Goal: Task Accomplishment & Management: Use online tool/utility

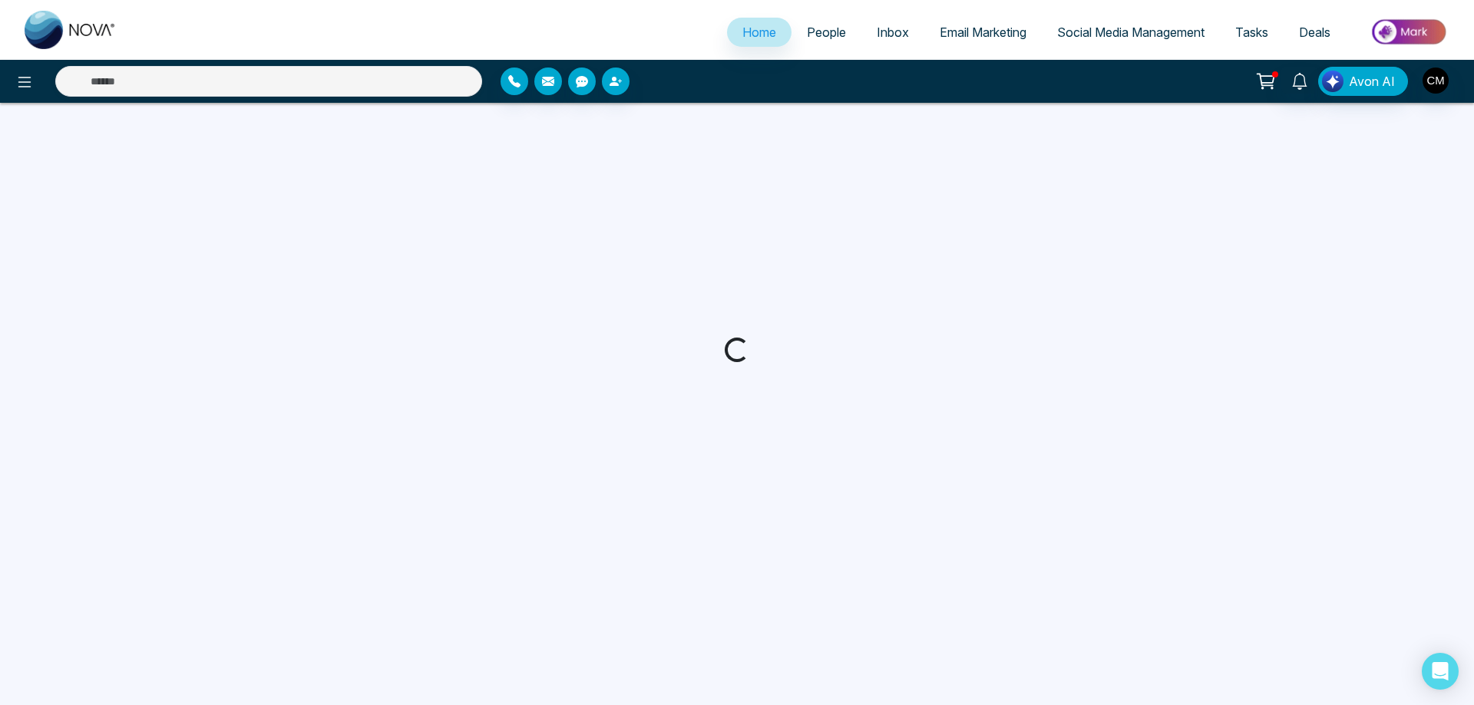
select select "*"
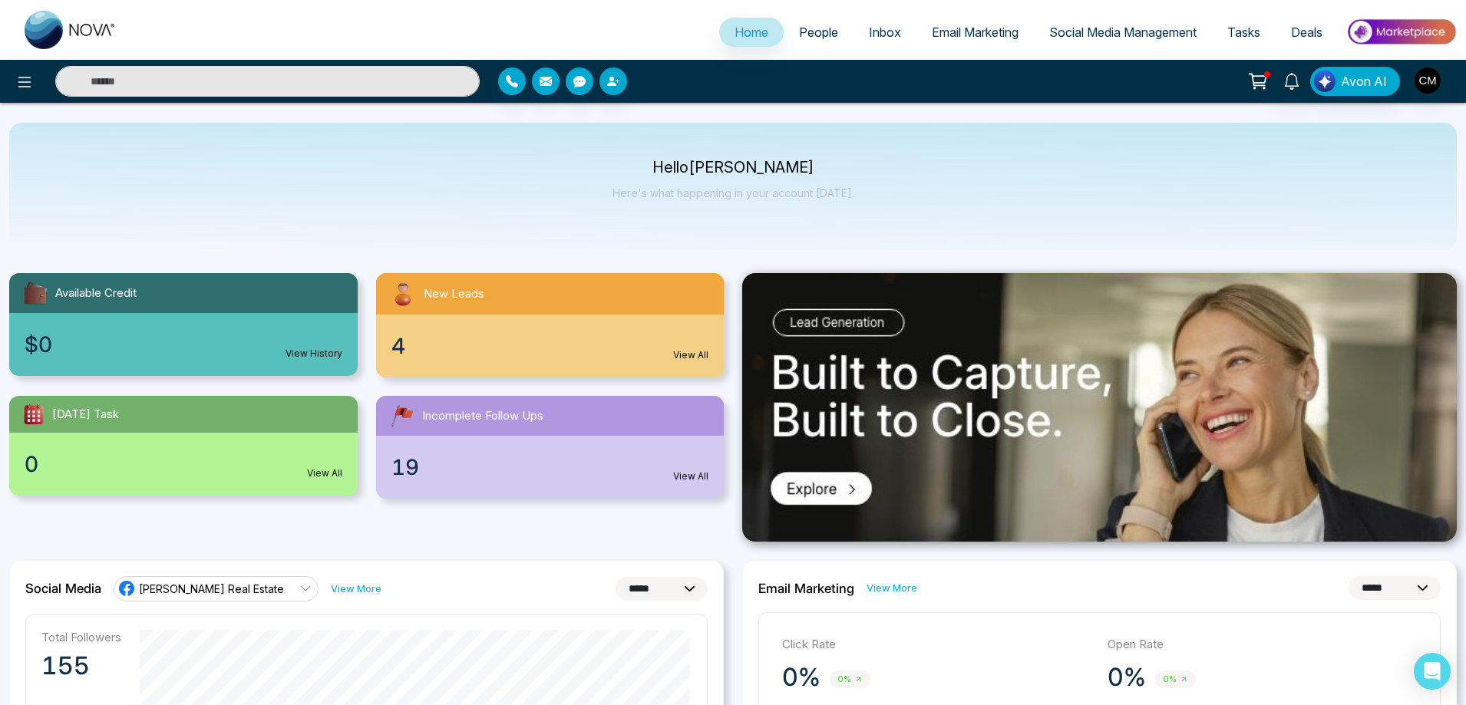
click at [808, 34] on span "People" at bounding box center [818, 32] width 39 height 15
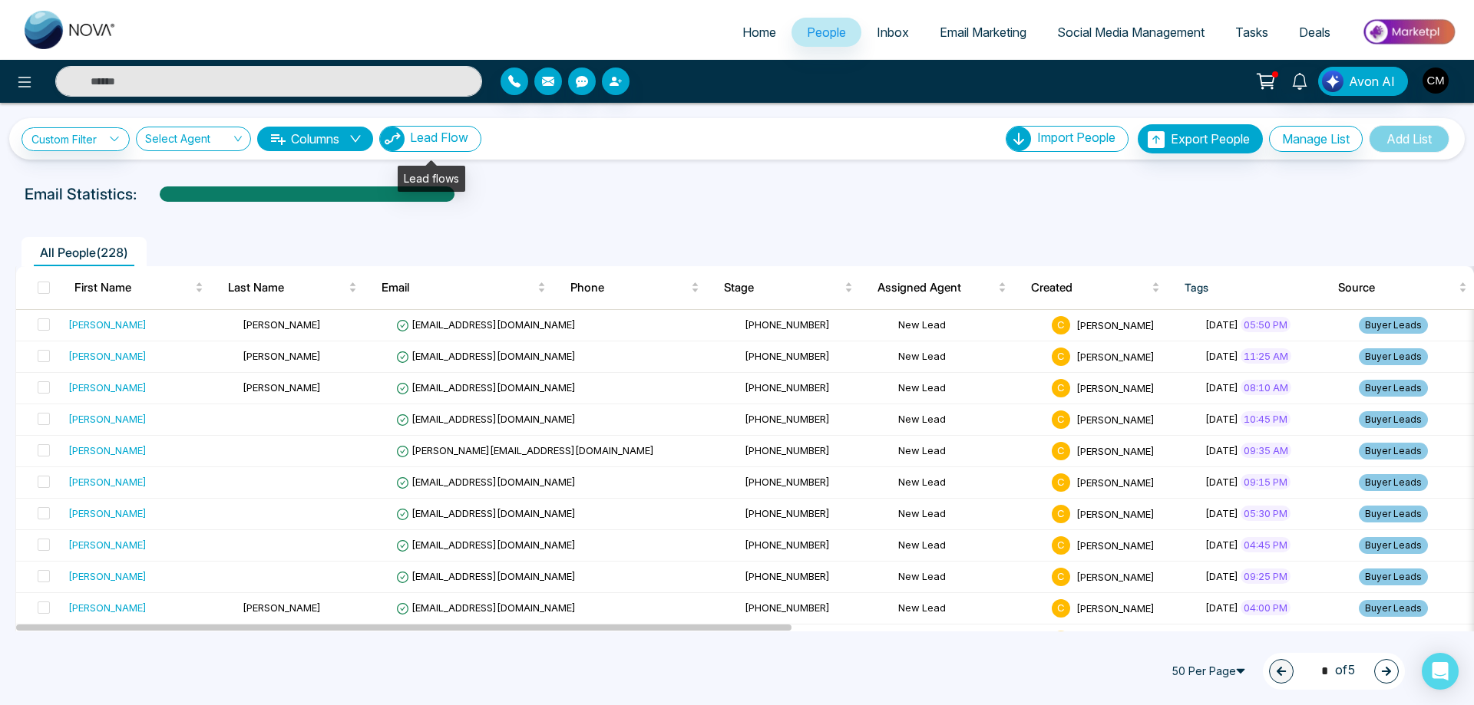
click at [451, 136] on span "Lead Flow" at bounding box center [439, 137] width 58 height 15
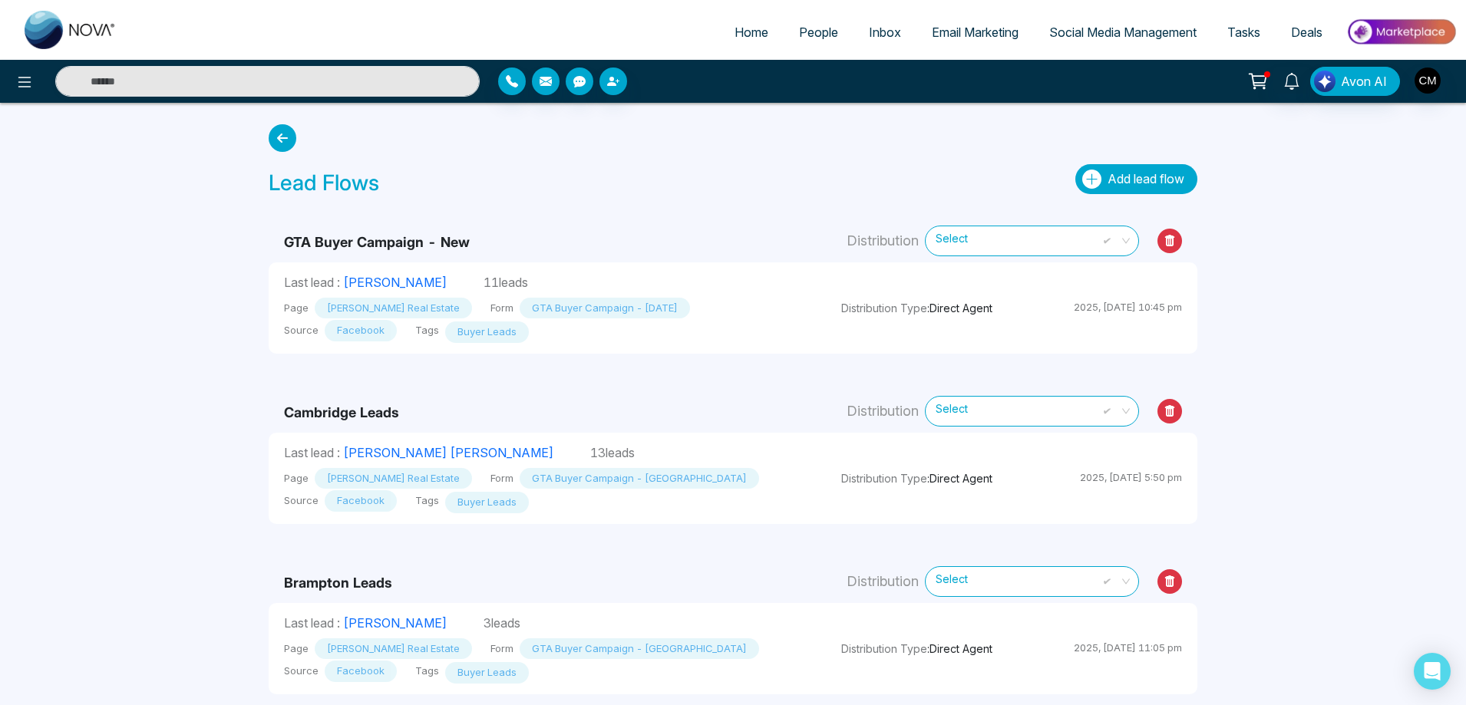
click at [1127, 185] on span "Add lead flow" at bounding box center [1146, 178] width 77 height 15
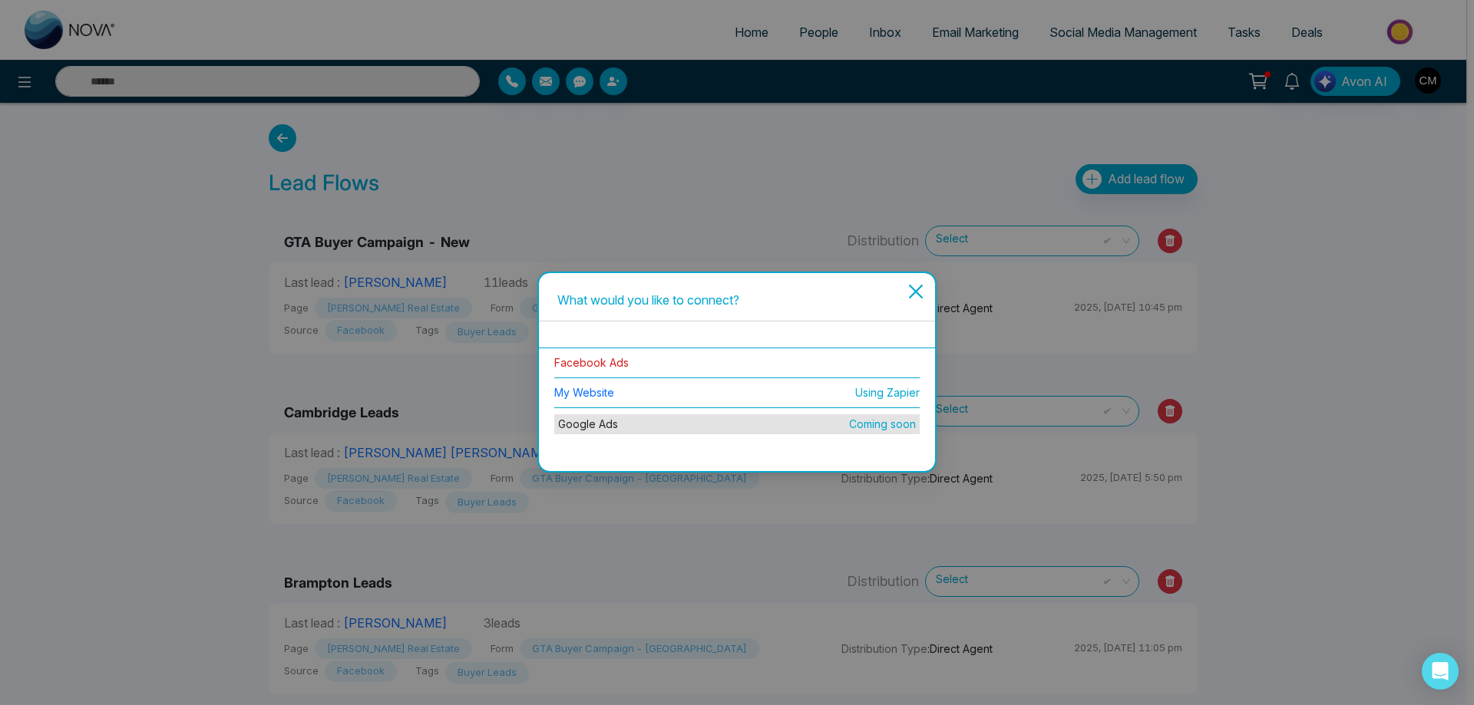
click at [617, 362] on link "Facebook Ads" at bounding box center [591, 362] width 74 height 13
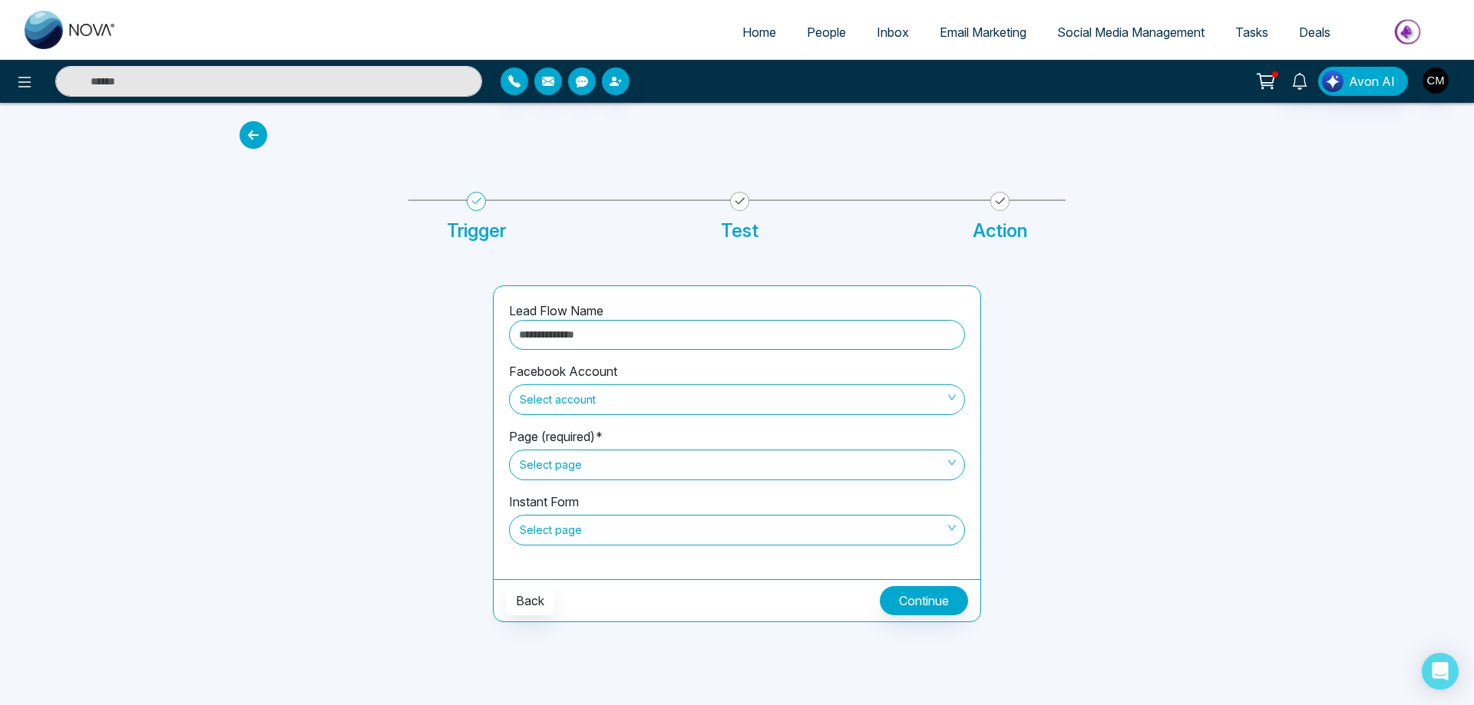
click at [608, 338] on input "text" at bounding box center [737, 335] width 456 height 30
type input "**********"
click at [615, 405] on span "Select account" at bounding box center [737, 400] width 434 height 26
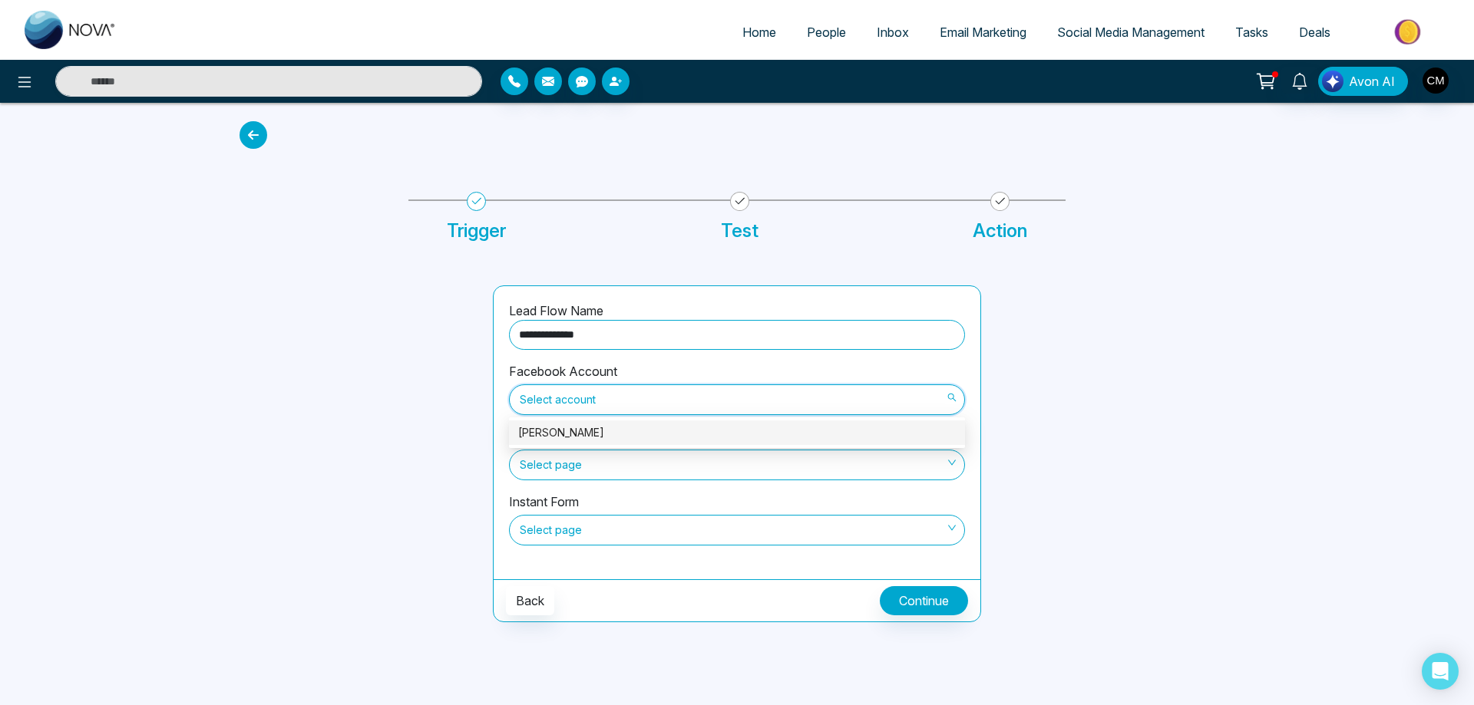
click at [614, 424] on div "[PERSON_NAME]" at bounding box center [737, 432] width 438 height 17
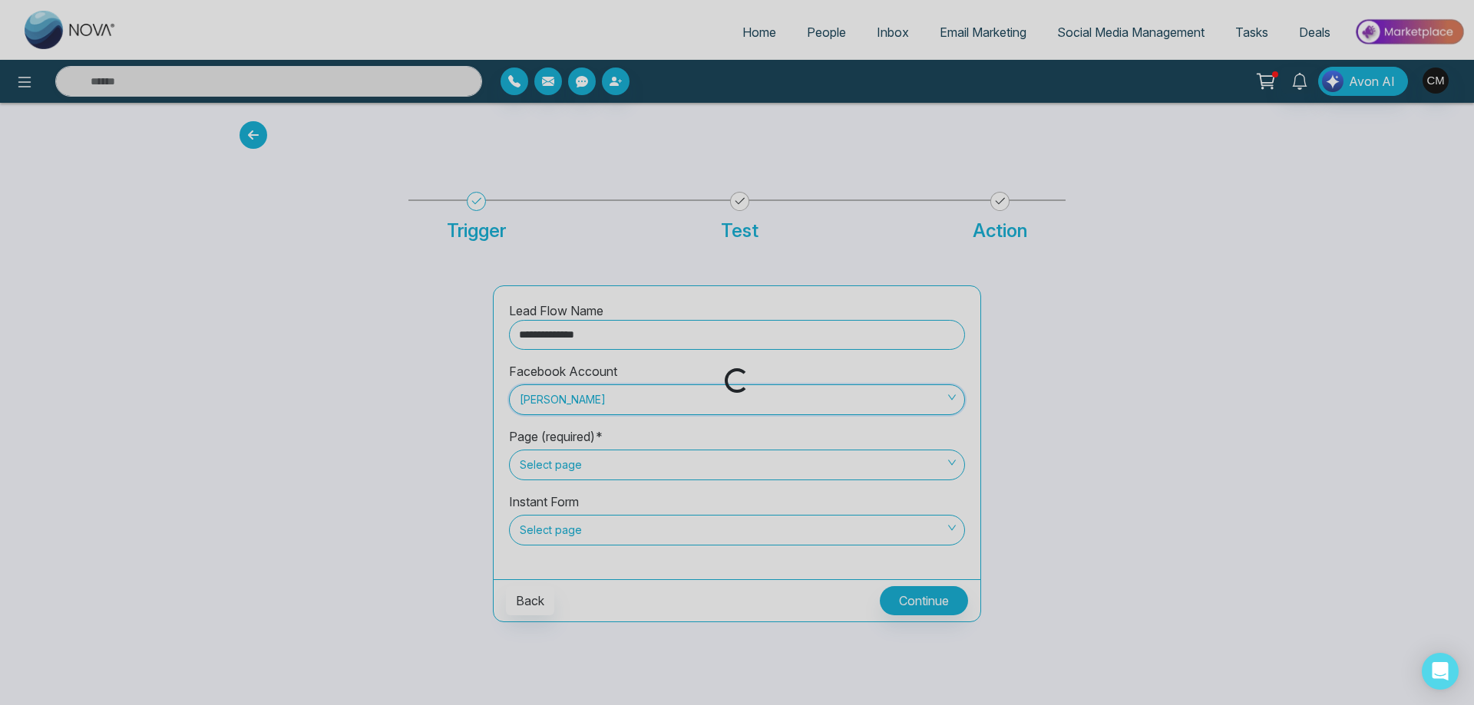
click at [606, 473] on span "Select page" at bounding box center [737, 465] width 434 height 26
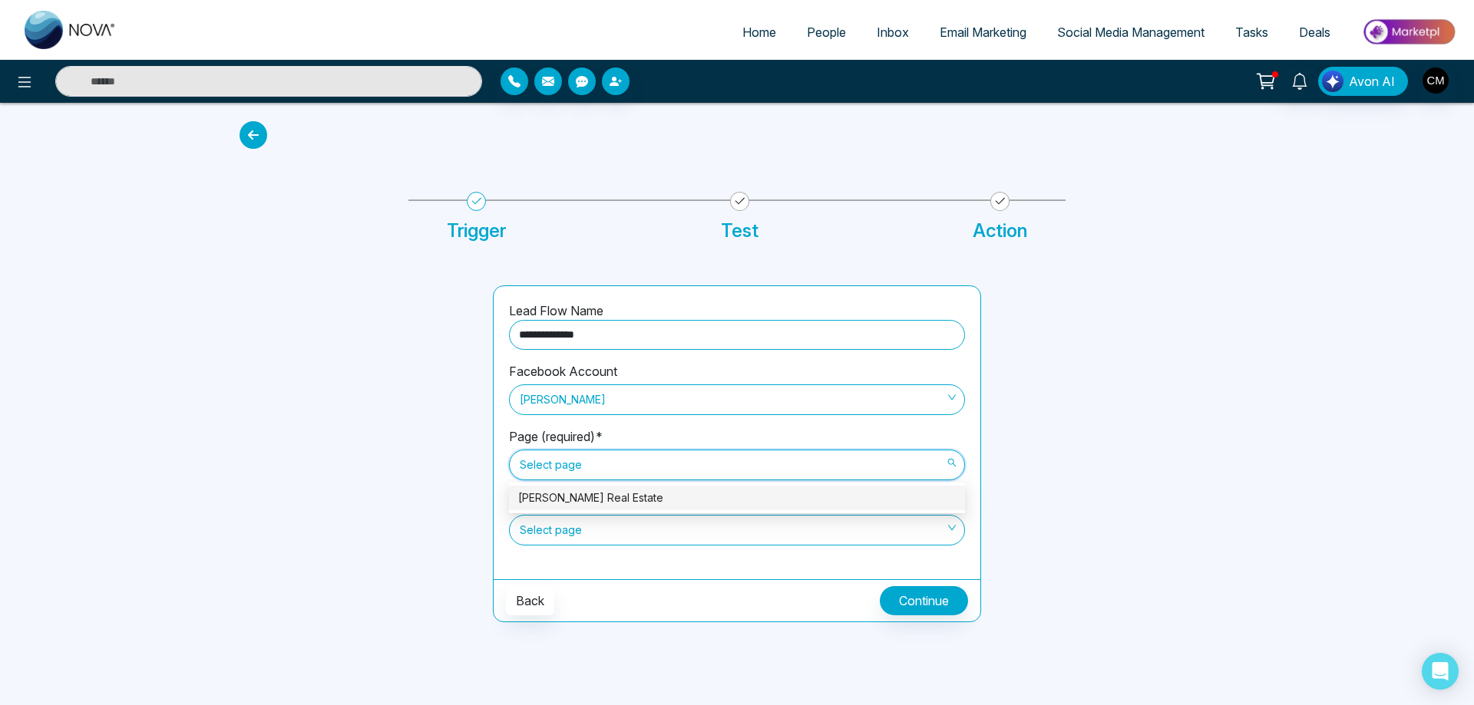
click at [606, 493] on div "[PERSON_NAME] Real Estate" at bounding box center [737, 498] width 438 height 17
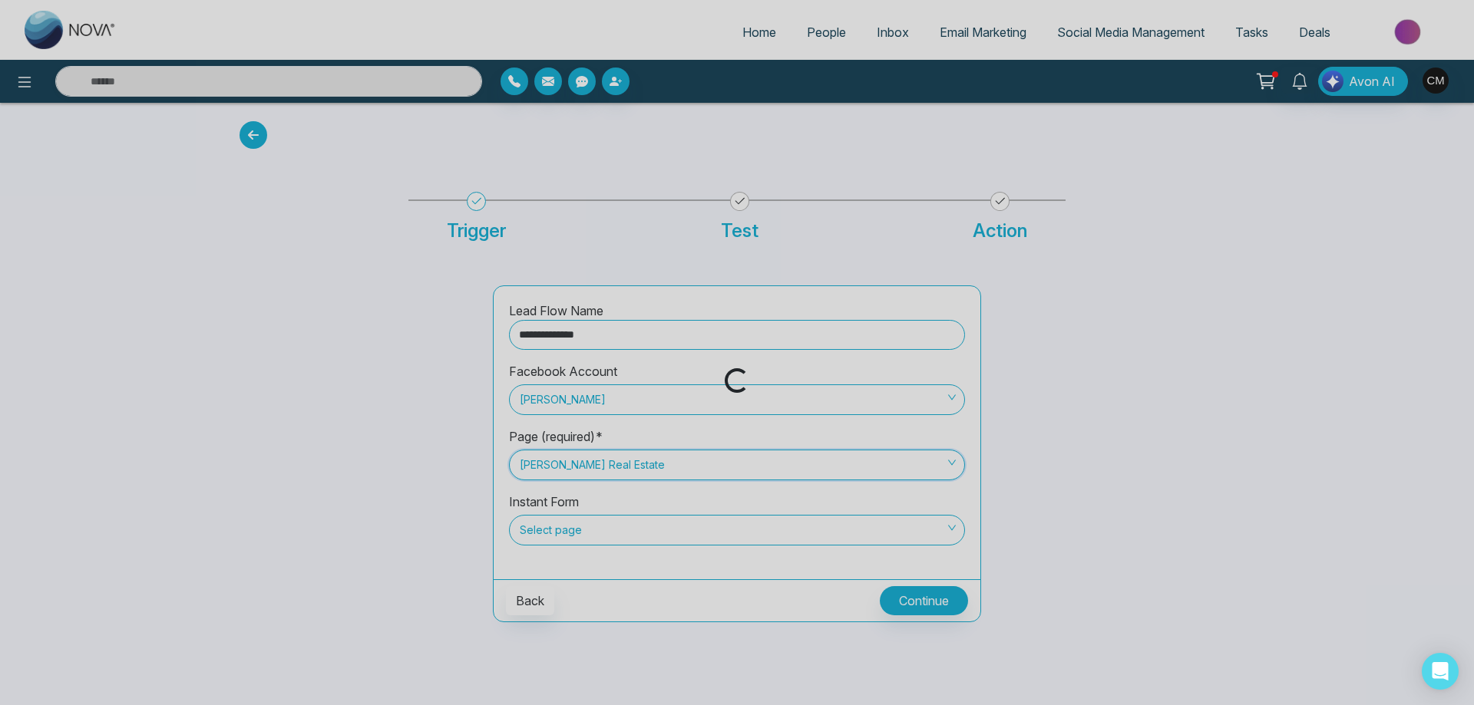
click at [603, 528] on div "Loading..." at bounding box center [737, 352] width 1474 height 705
click at [603, 540] on div "Loading..." at bounding box center [737, 352] width 1474 height 705
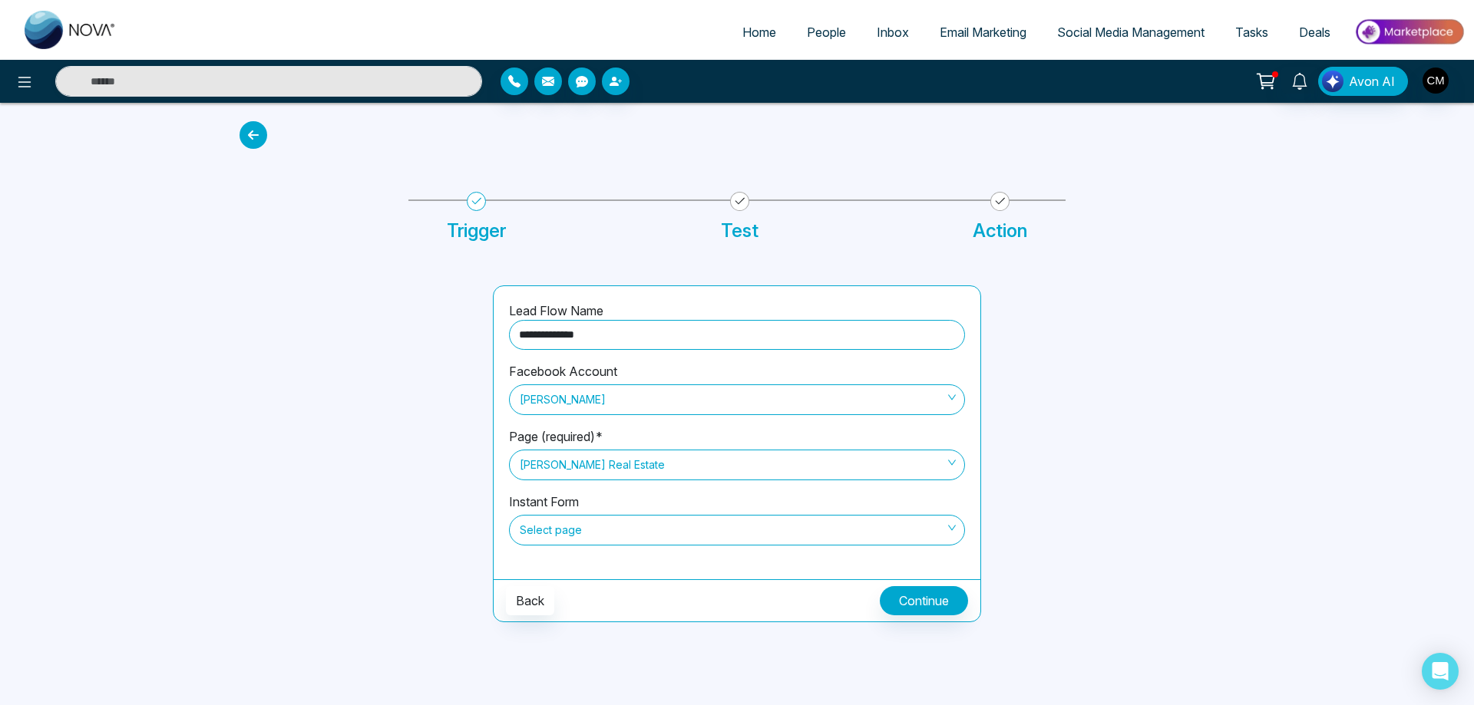
click at [651, 523] on span "Select page" at bounding box center [737, 530] width 434 height 26
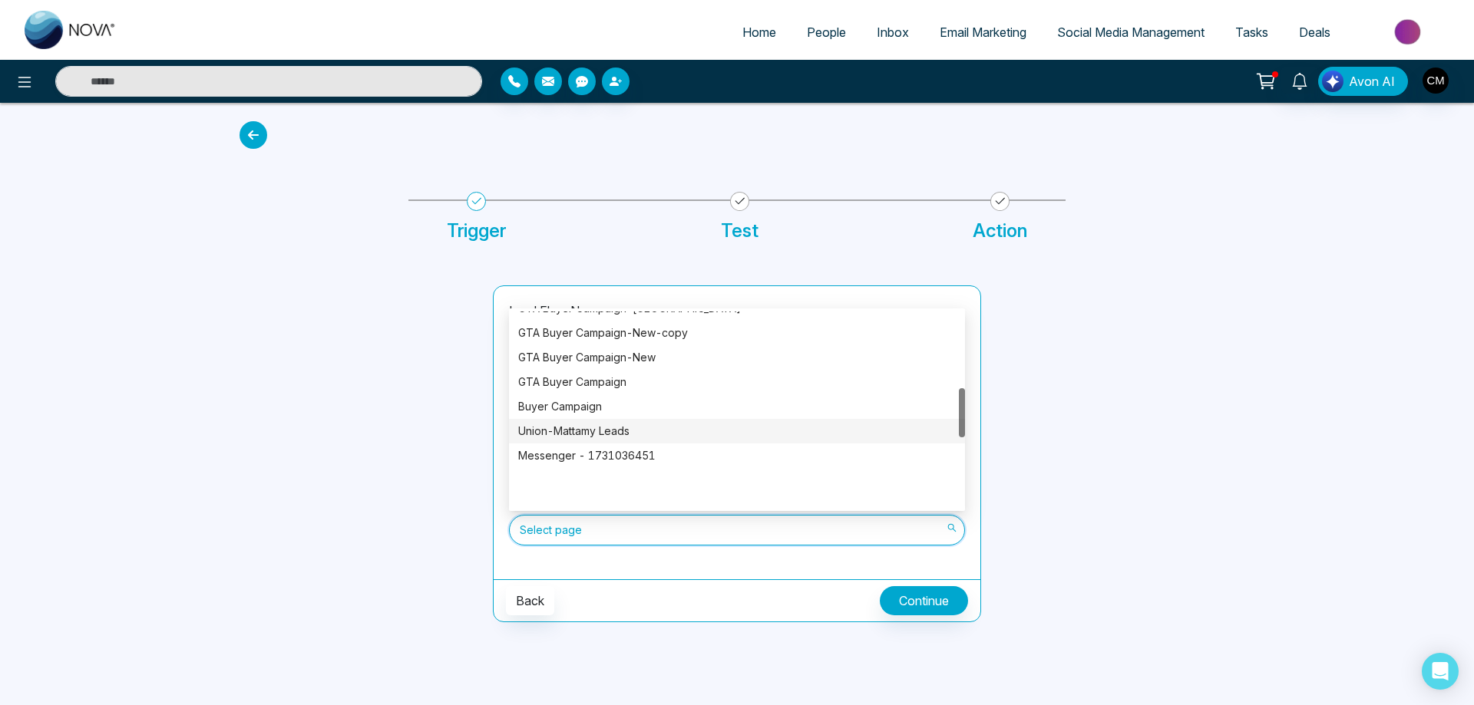
scroll to position [307, 0]
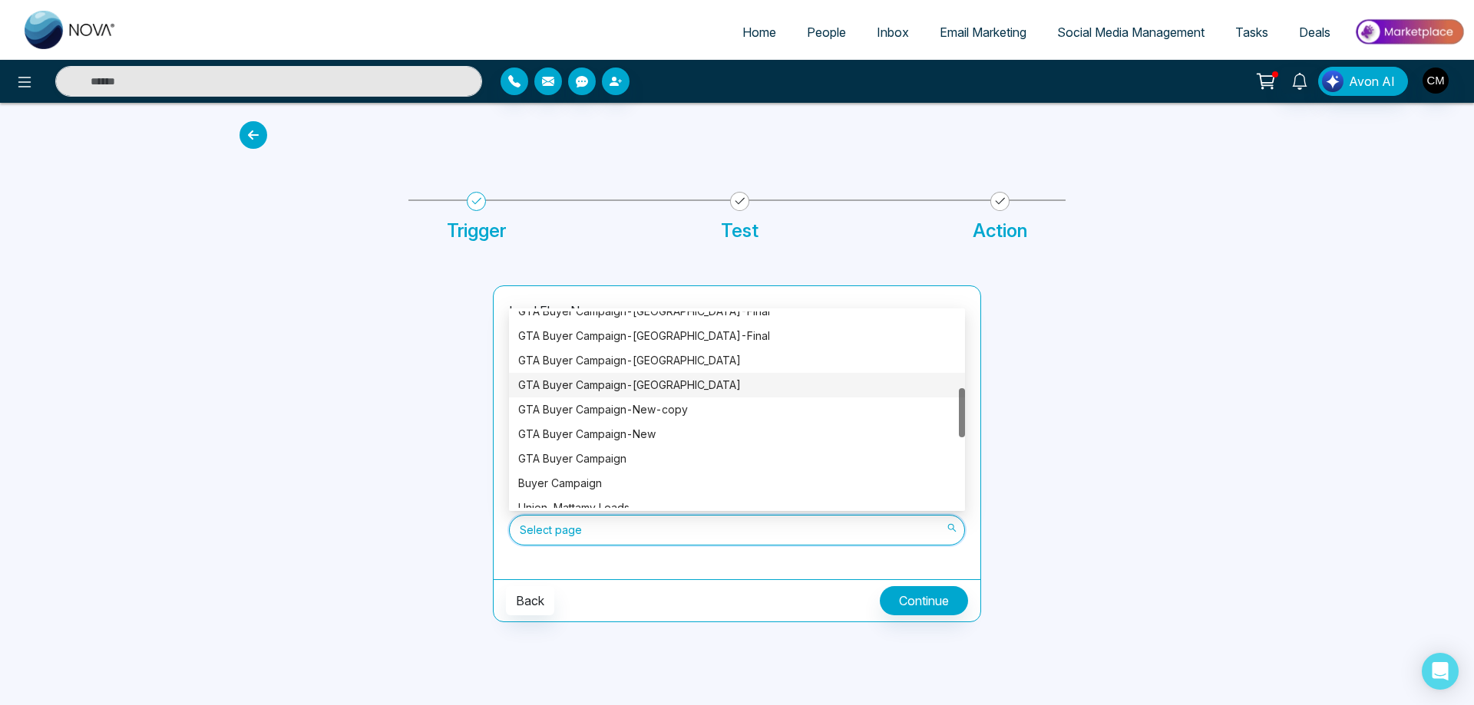
click at [705, 380] on div "GTA Buyer Campaign-Brampton" at bounding box center [737, 385] width 438 height 17
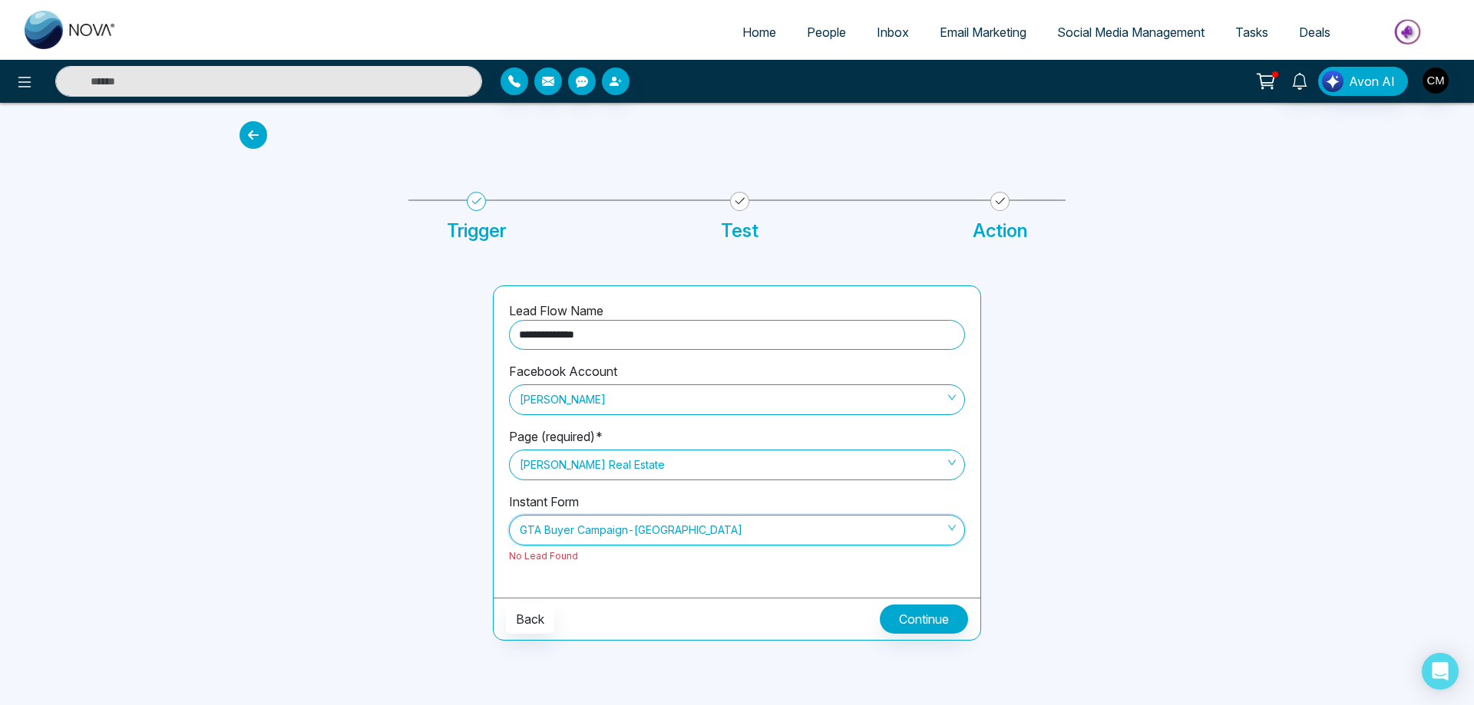
click at [631, 527] on span "GTA Buyer Campaign-Brampton" at bounding box center [737, 530] width 434 height 26
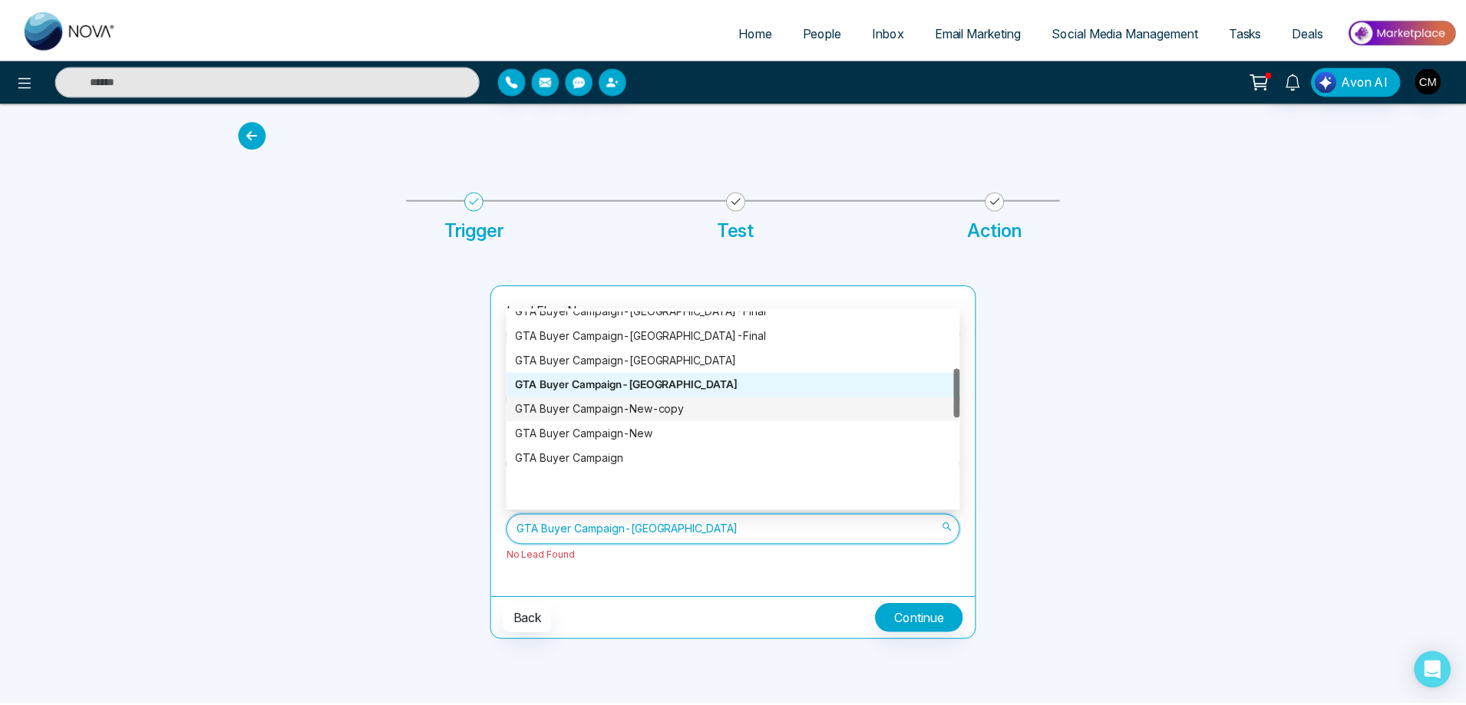
scroll to position [230, 0]
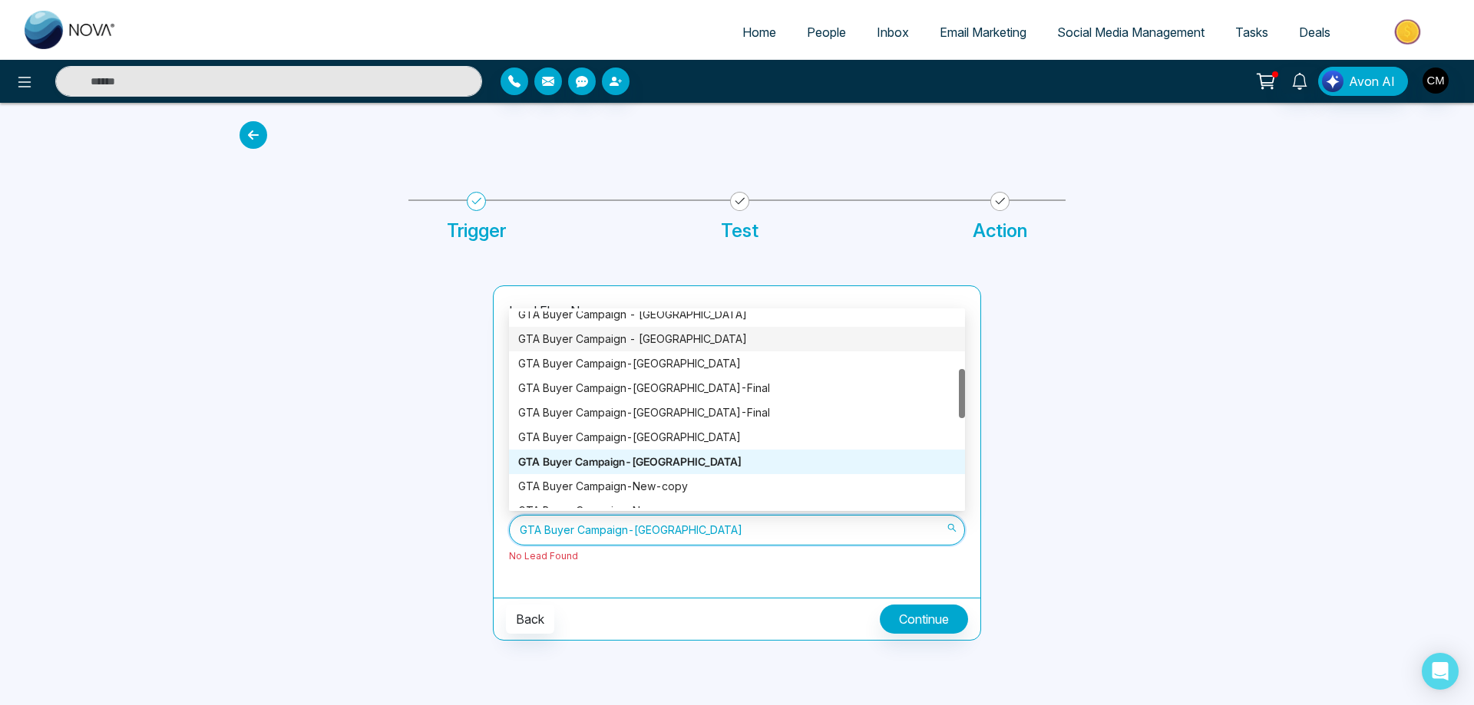
click at [692, 348] on div "GTA Buyer Campaign - Brampton" at bounding box center [737, 339] width 456 height 25
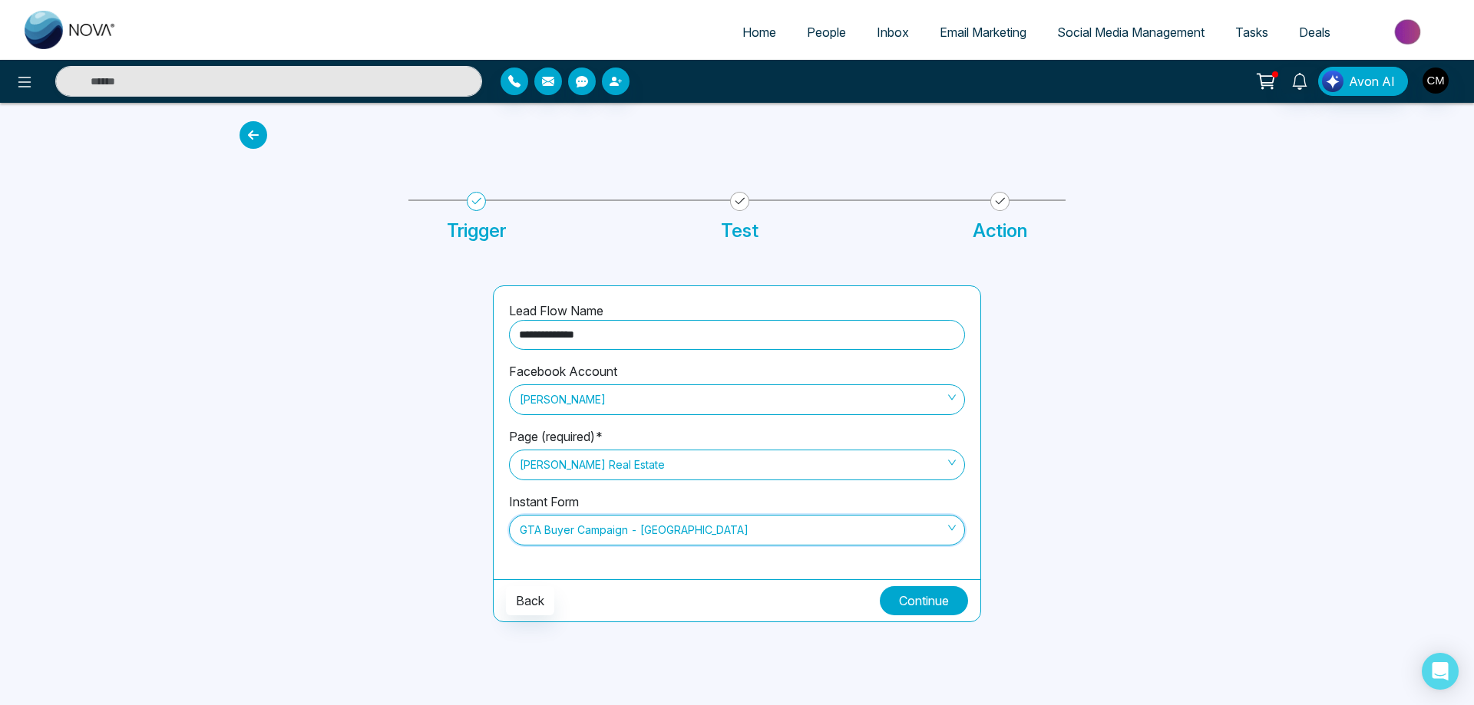
click at [931, 596] on button "Continue" at bounding box center [924, 600] width 88 height 29
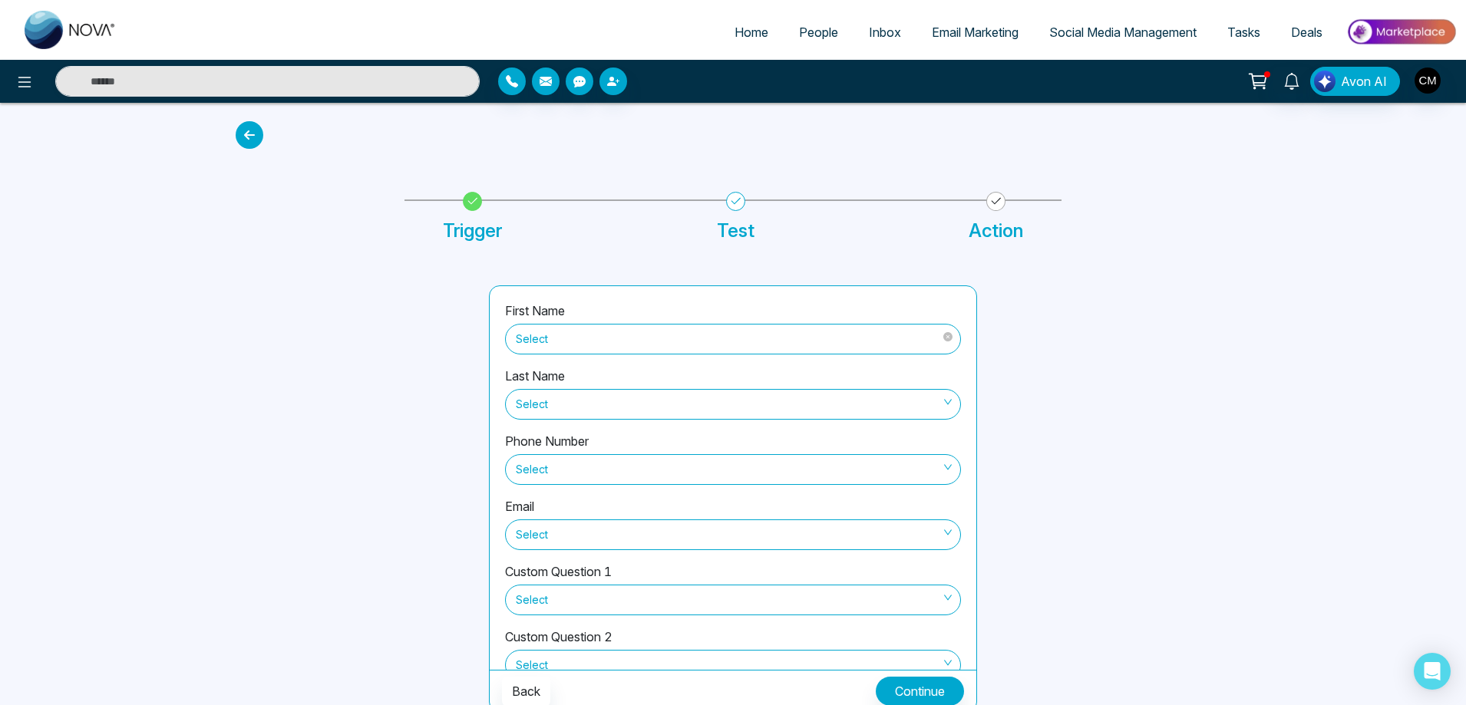
click at [589, 333] on span "Select" at bounding box center [733, 339] width 434 height 26
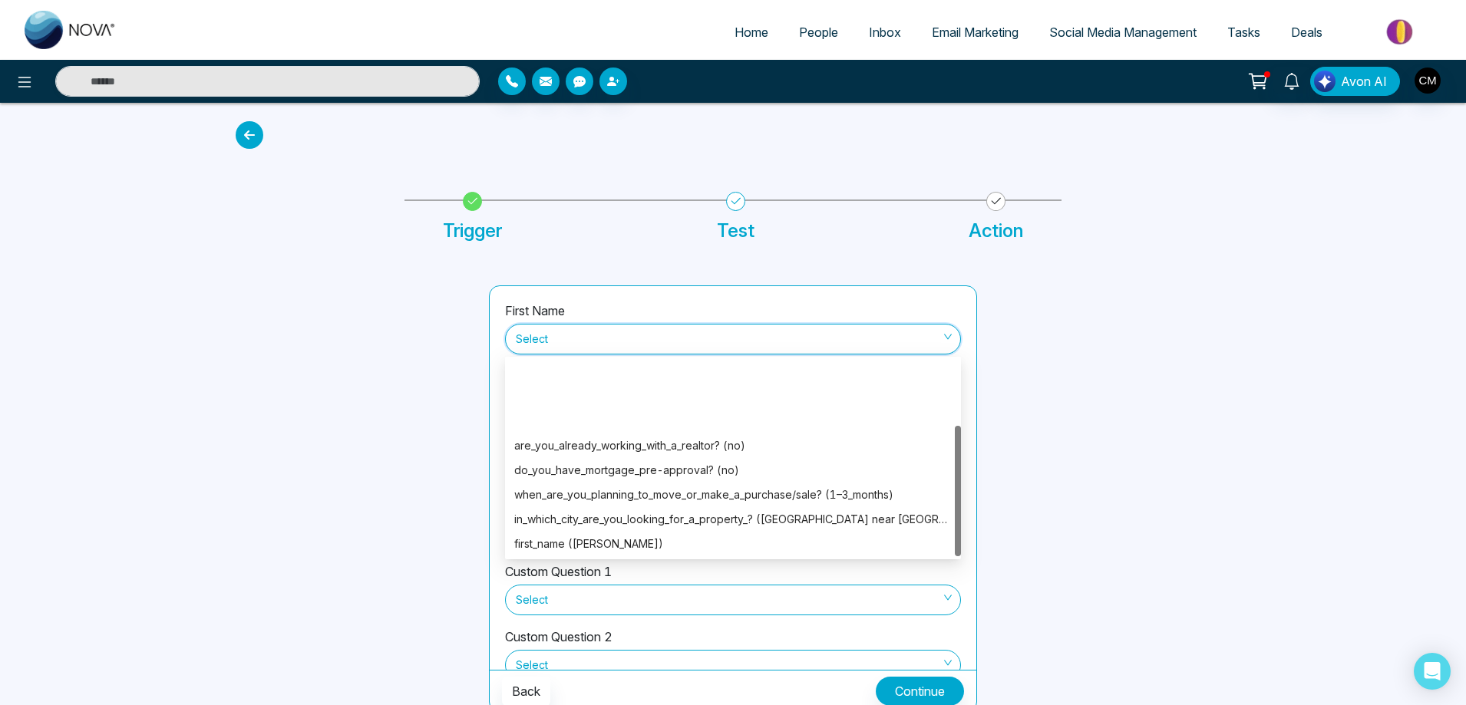
scroll to position [98, 0]
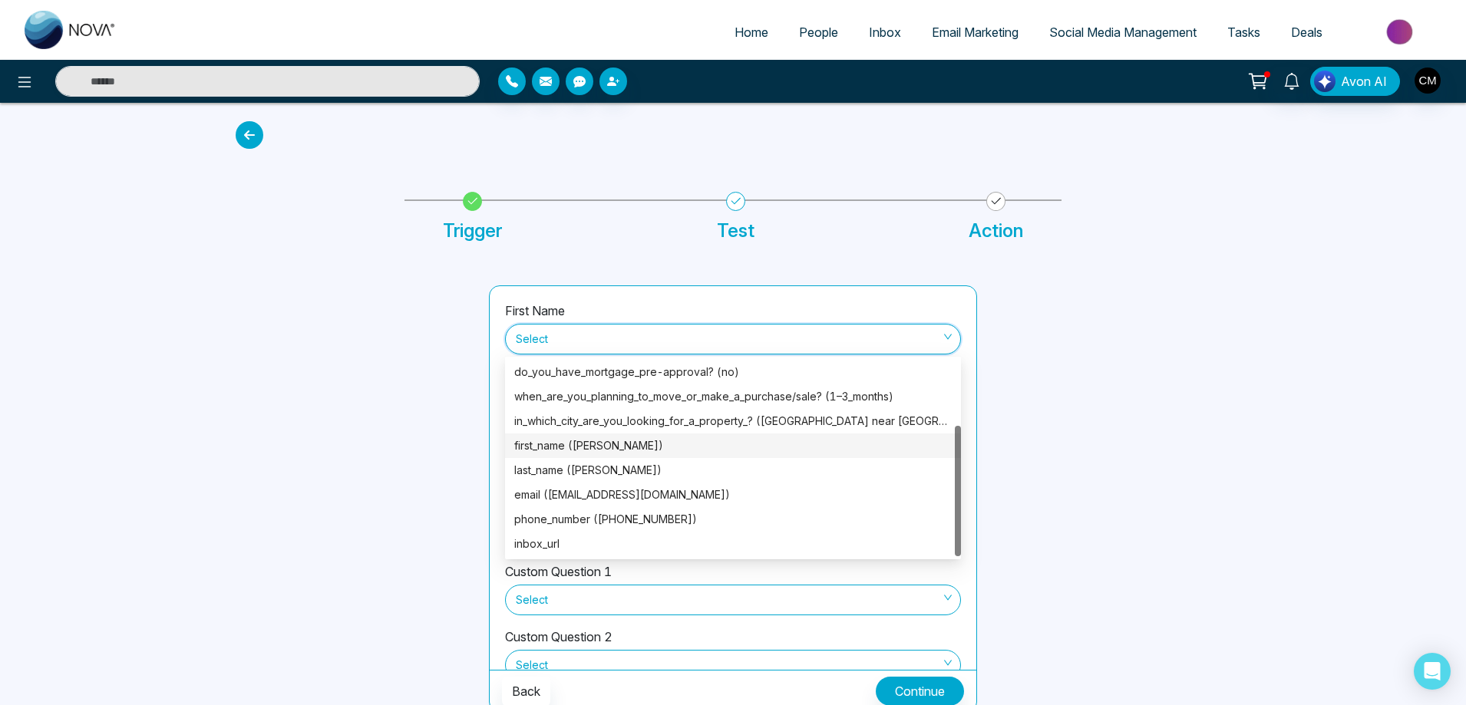
click at [584, 443] on div "first_name (vandana)" at bounding box center [733, 446] width 438 height 17
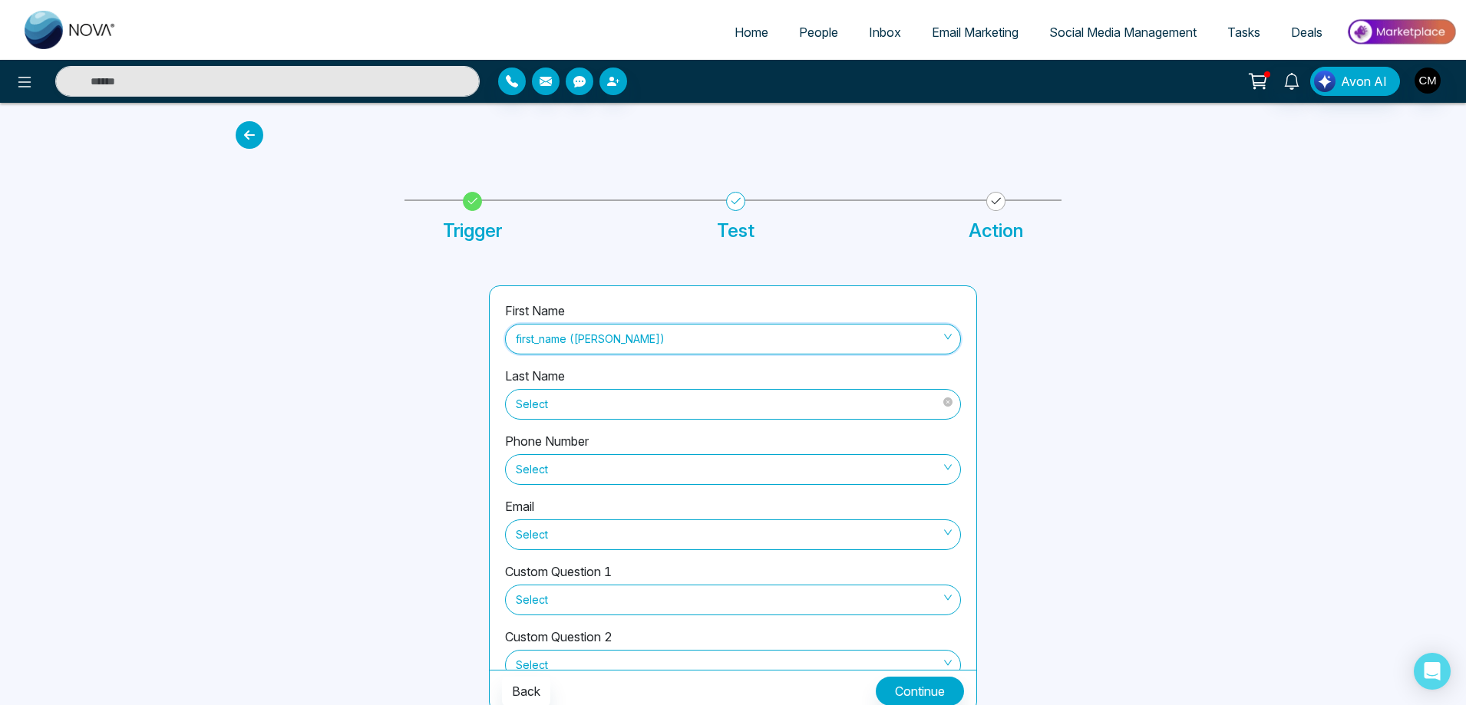
click at [596, 413] on span "Select" at bounding box center [733, 404] width 434 height 26
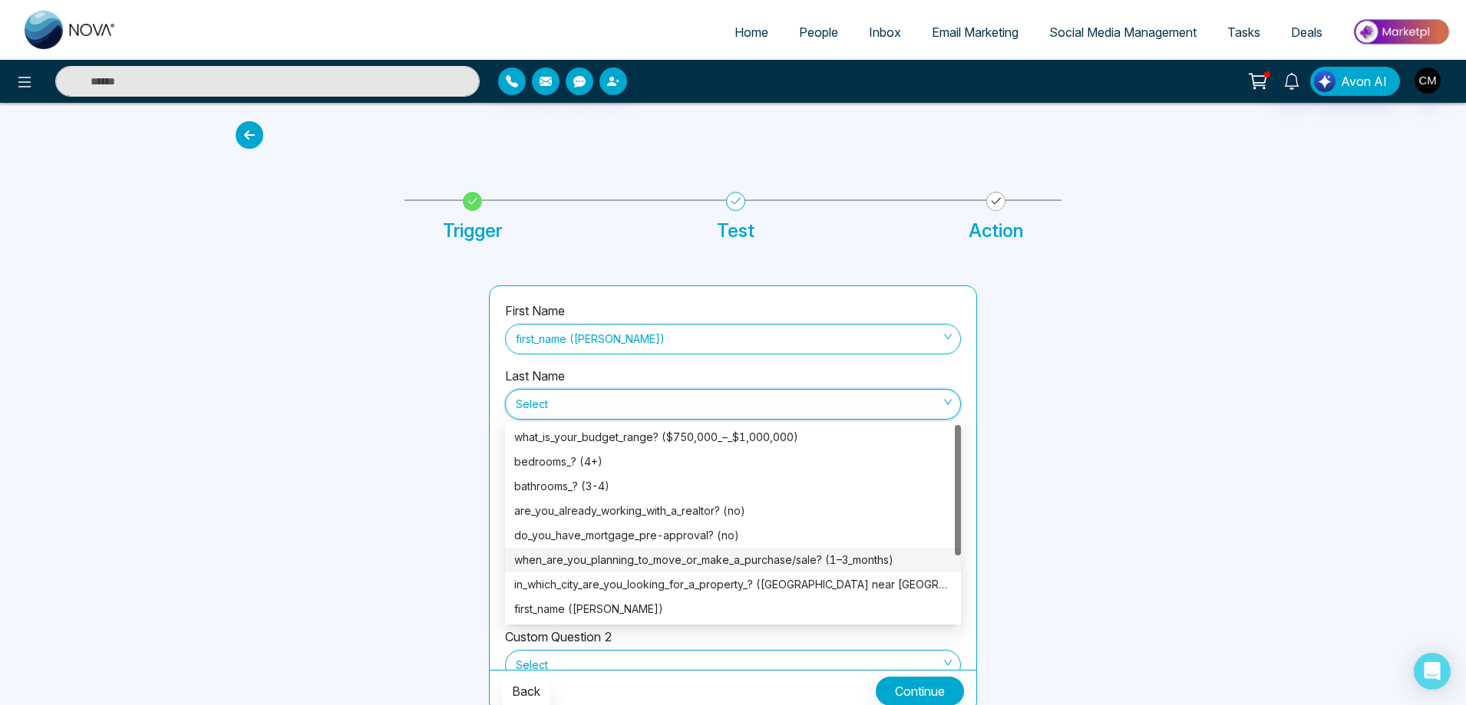
scroll to position [77, 0]
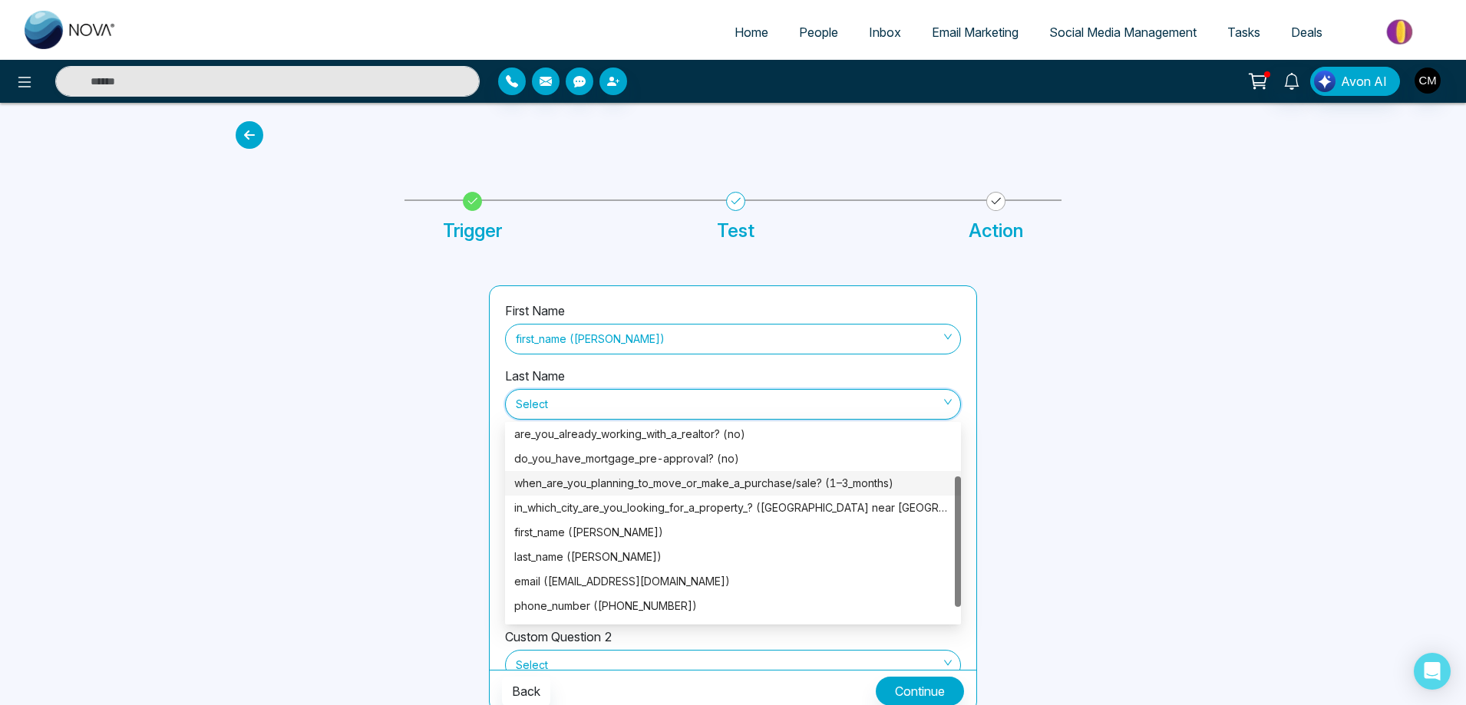
drag, startPoint x: 604, startPoint y: 559, endPoint x: 591, endPoint y: 556, distance: 13.4
click at [604, 559] on div "last_name (gadhiya)" at bounding box center [733, 557] width 438 height 17
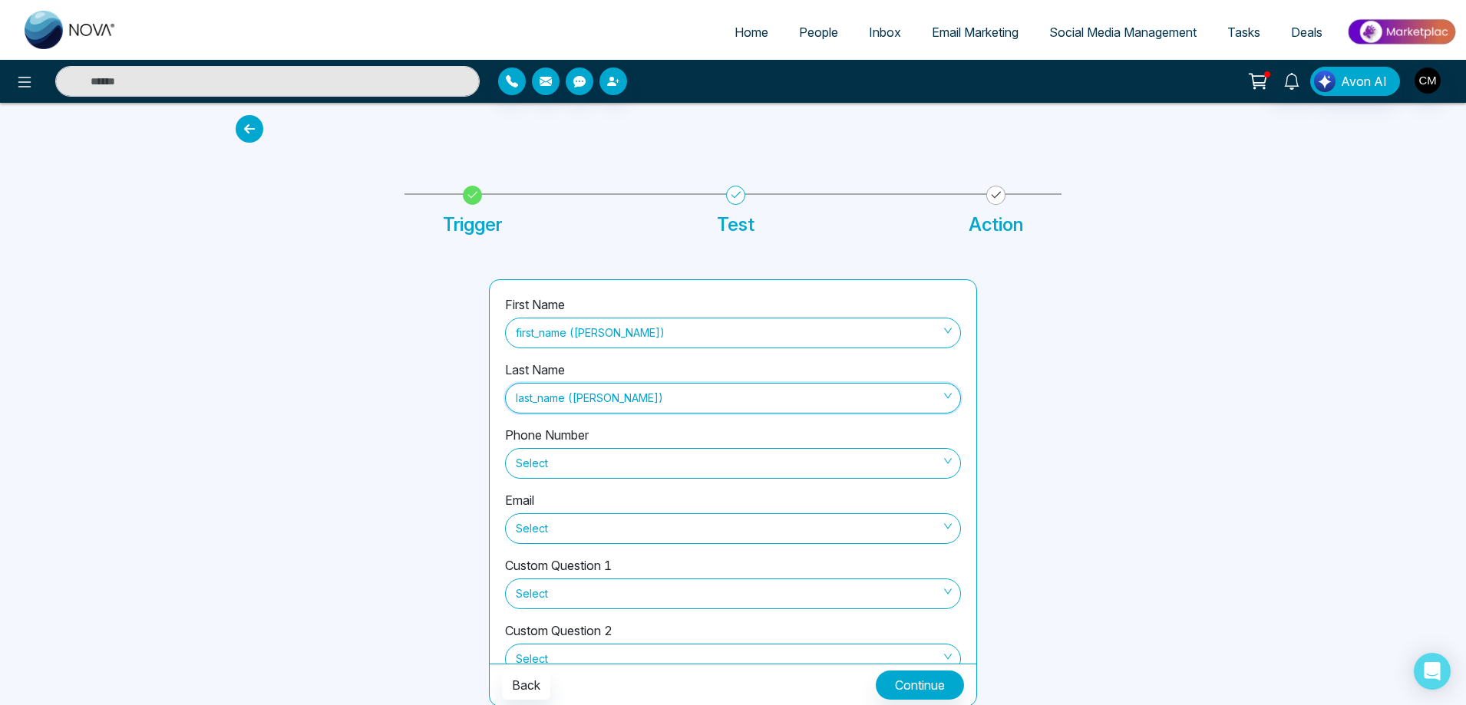
scroll to position [8, 0]
click at [560, 457] on span "Select" at bounding box center [733, 462] width 434 height 26
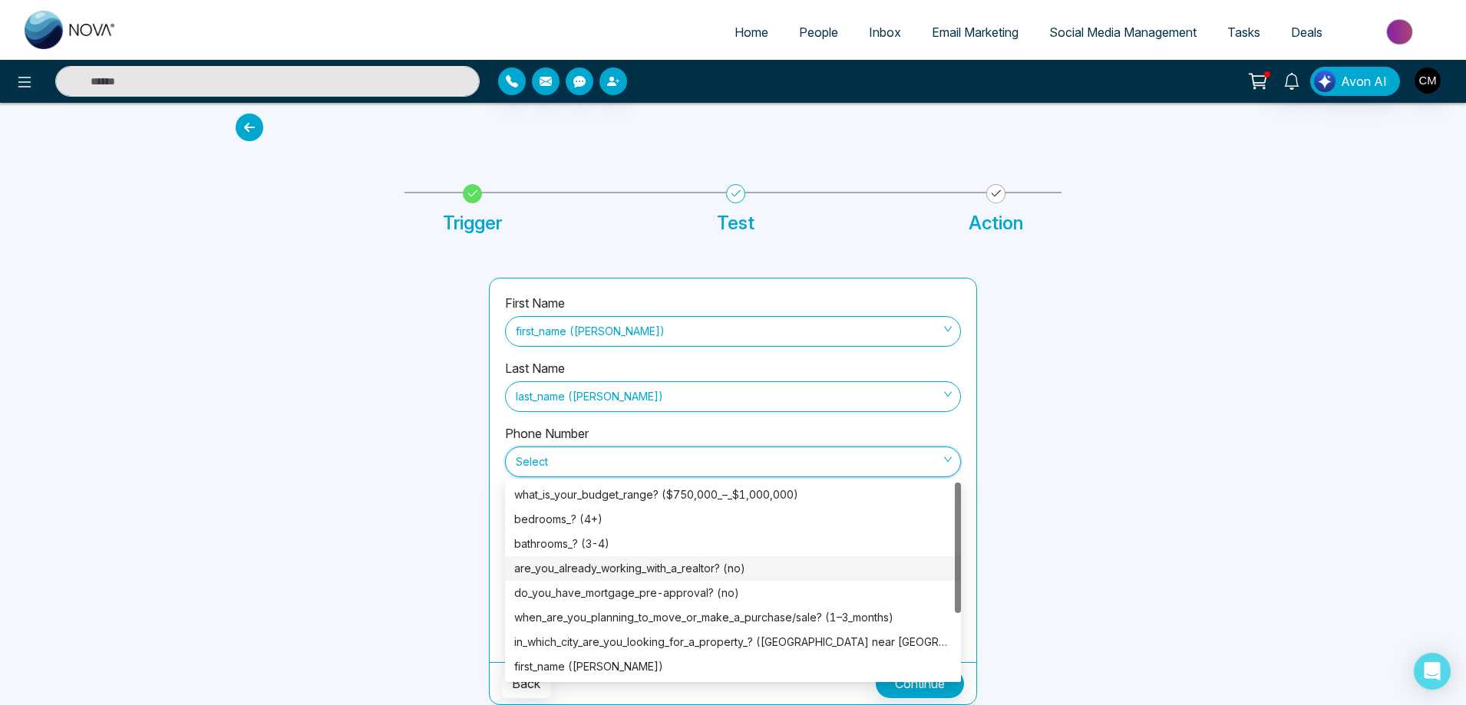
scroll to position [77, 0]
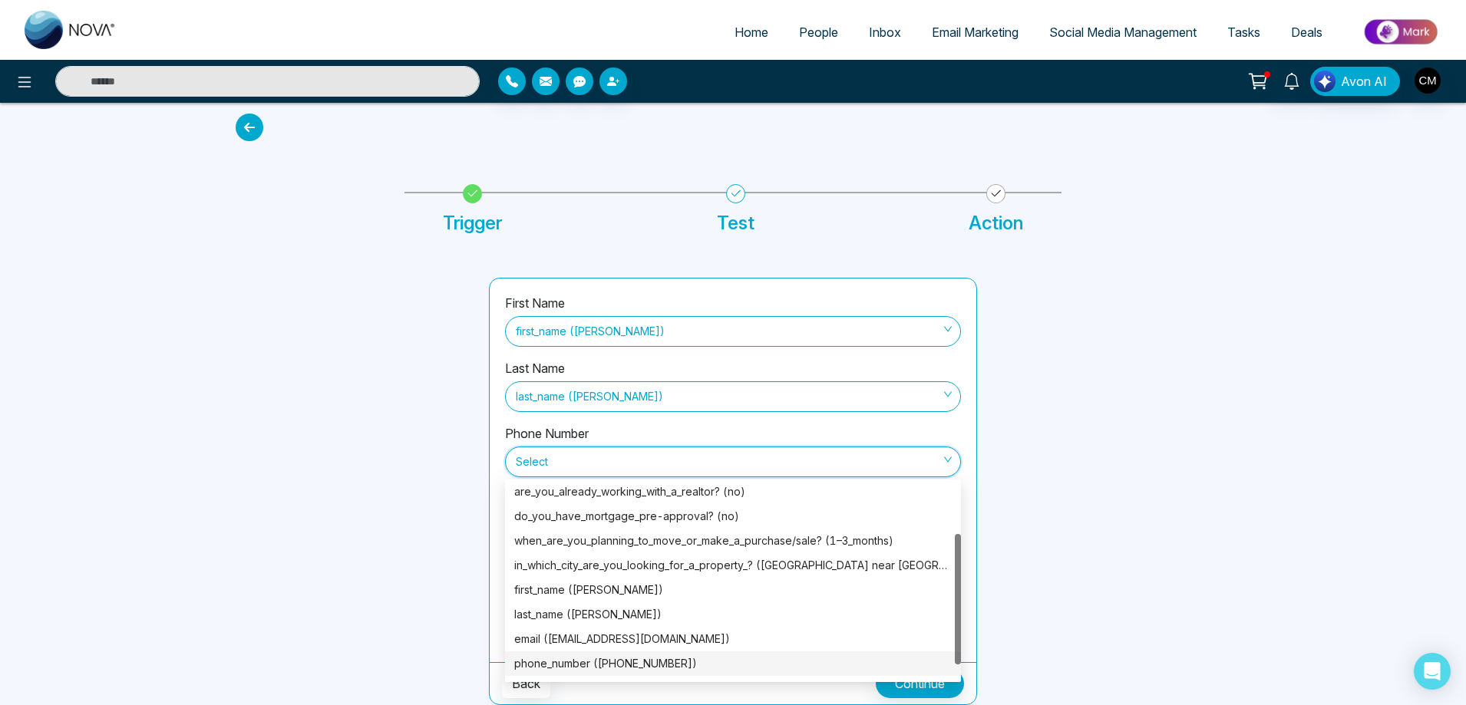
click at [605, 660] on div "phone_number (+19058723832)" at bounding box center [733, 664] width 438 height 17
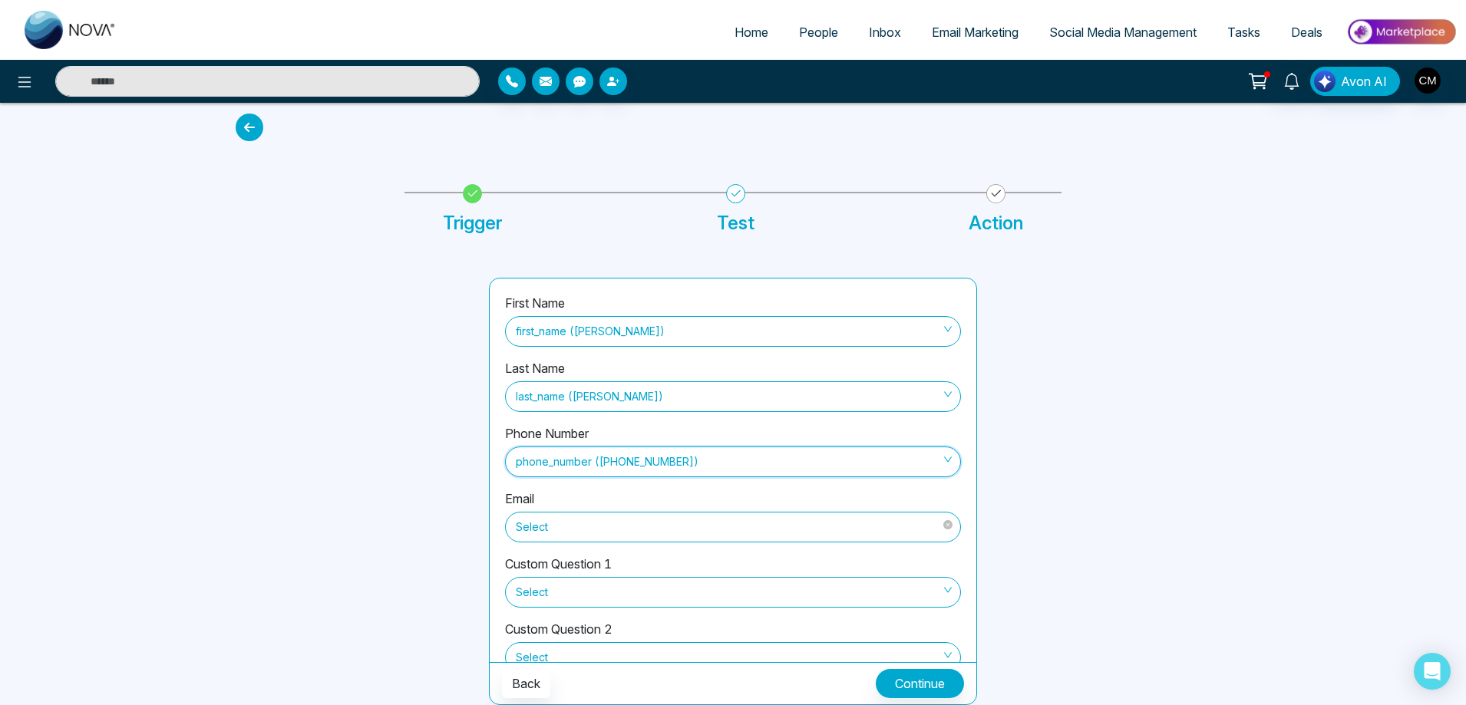
click at [603, 530] on span "Select" at bounding box center [733, 527] width 434 height 26
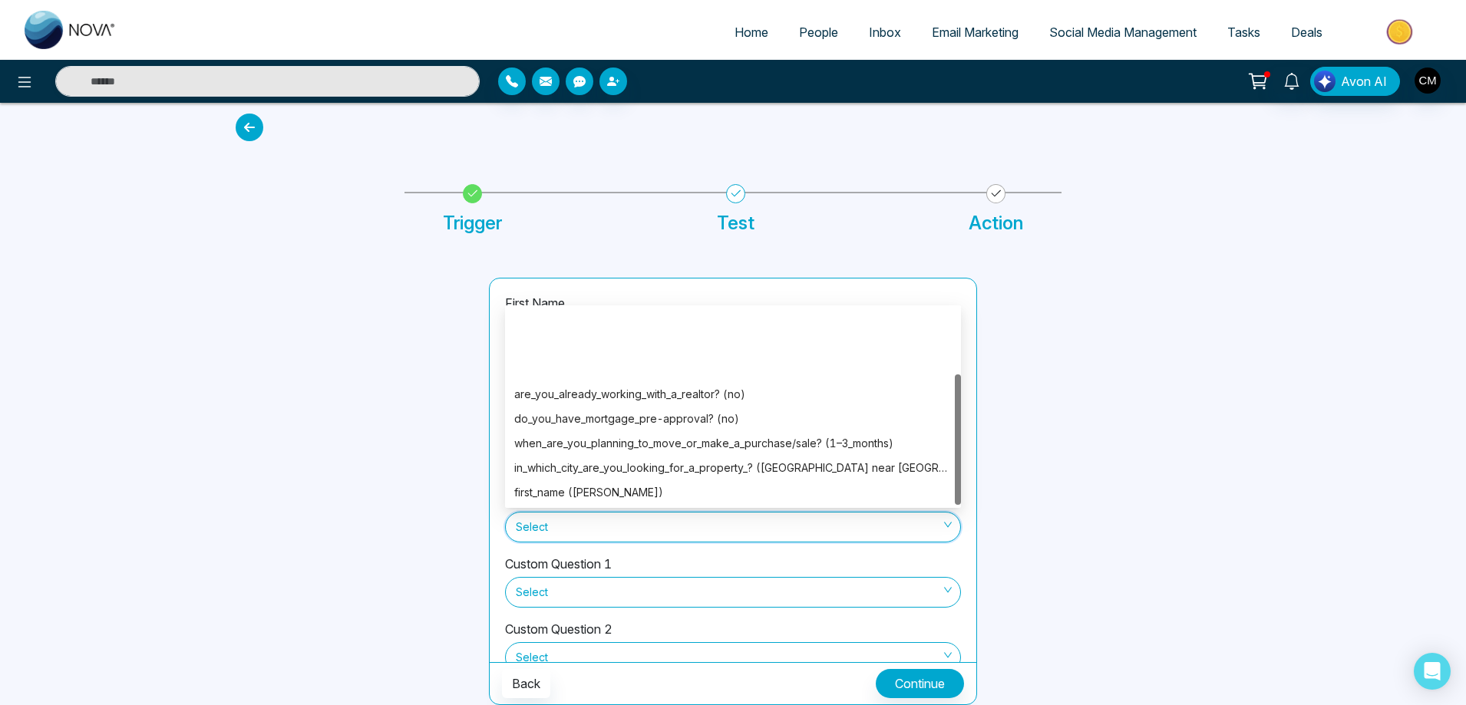
scroll to position [98, 0]
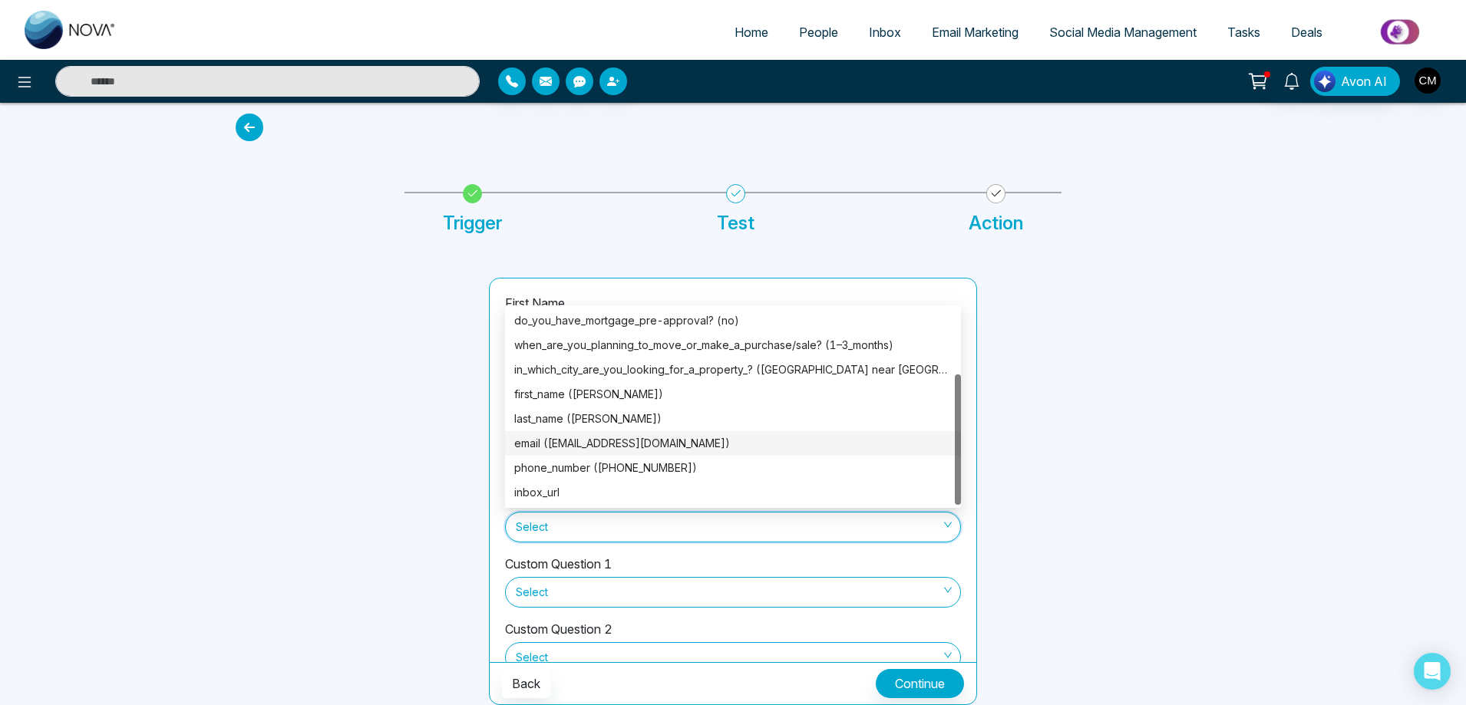
click at [629, 442] on div "email (gadhiyavandana21@gmail.com)" at bounding box center [733, 443] width 438 height 17
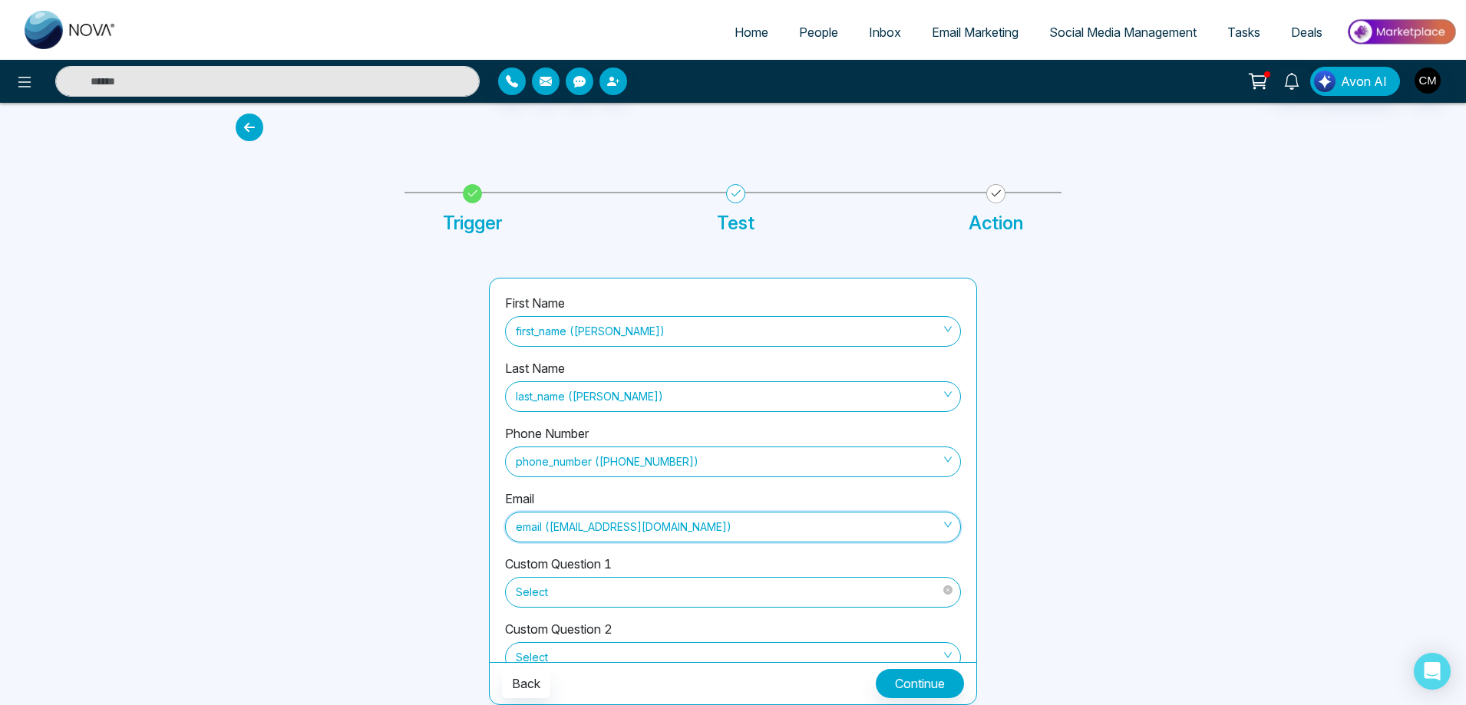
click at [603, 591] on span "Select" at bounding box center [733, 593] width 434 height 26
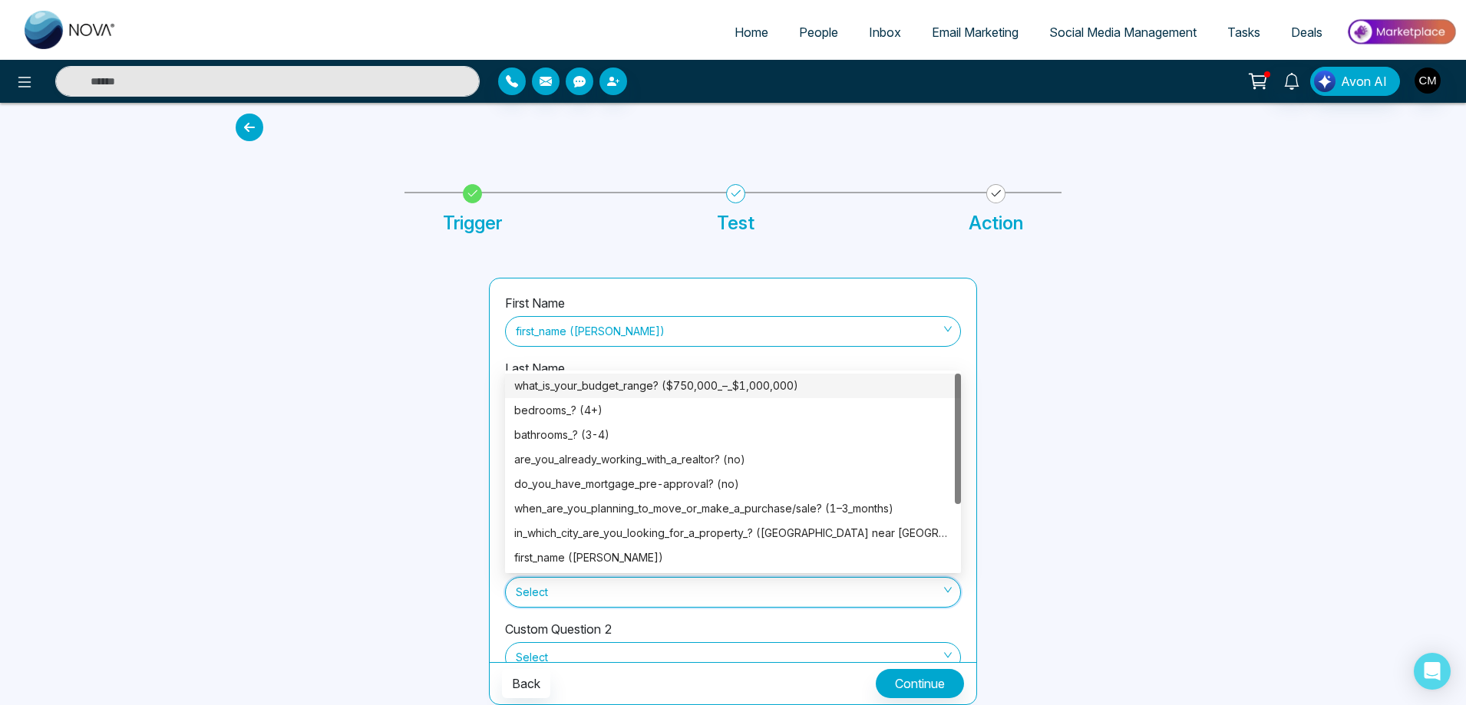
click at [694, 387] on div "what_is_your_budget_range? ($750,000_–_$1,000,000)" at bounding box center [733, 386] width 438 height 17
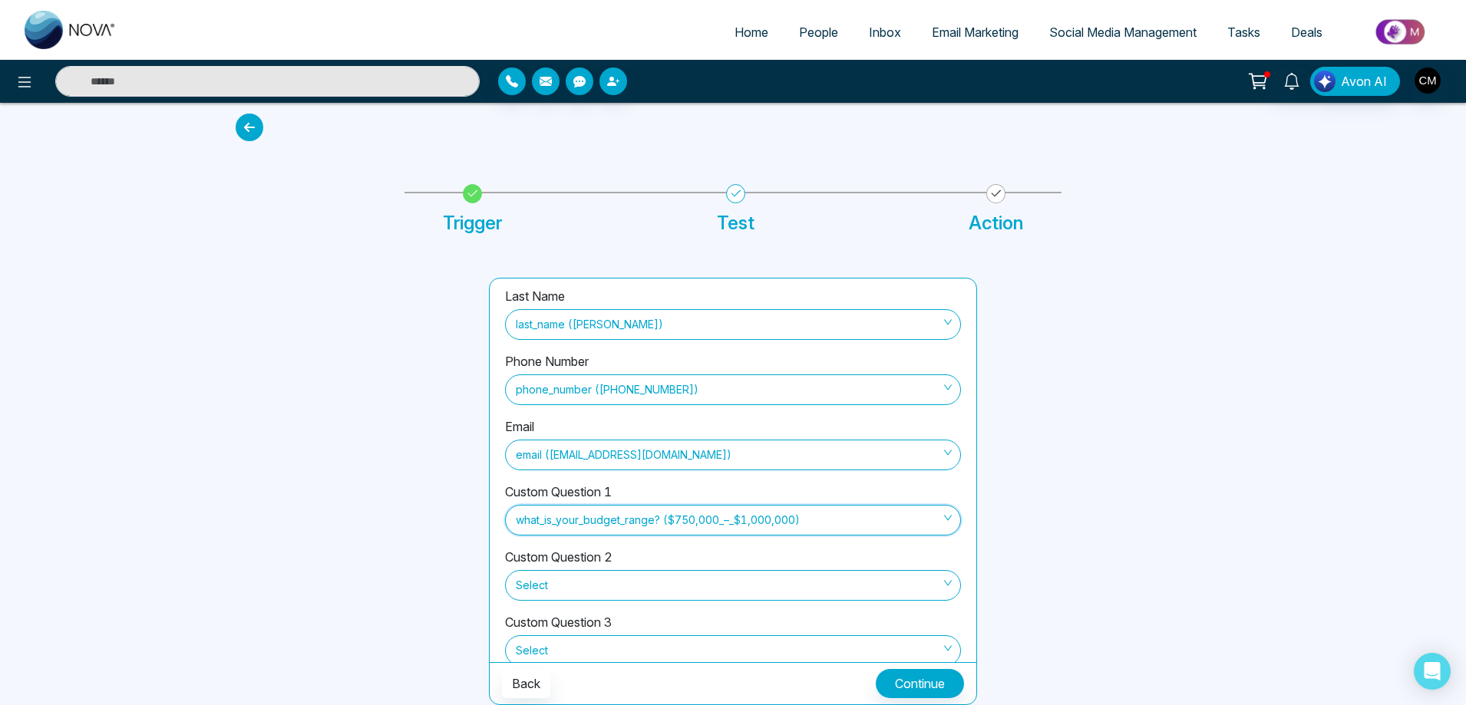
scroll to position [169, 0]
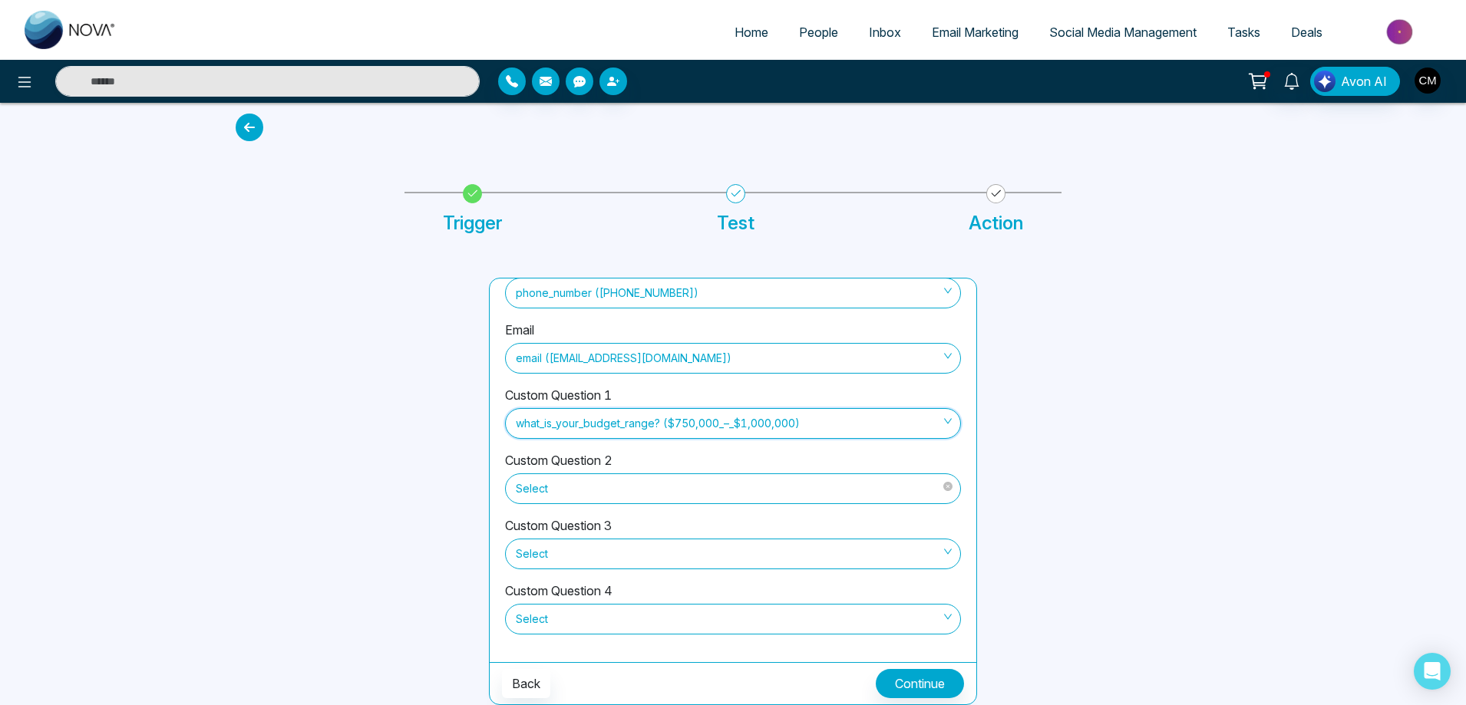
click at [632, 487] on span "Select" at bounding box center [733, 489] width 434 height 26
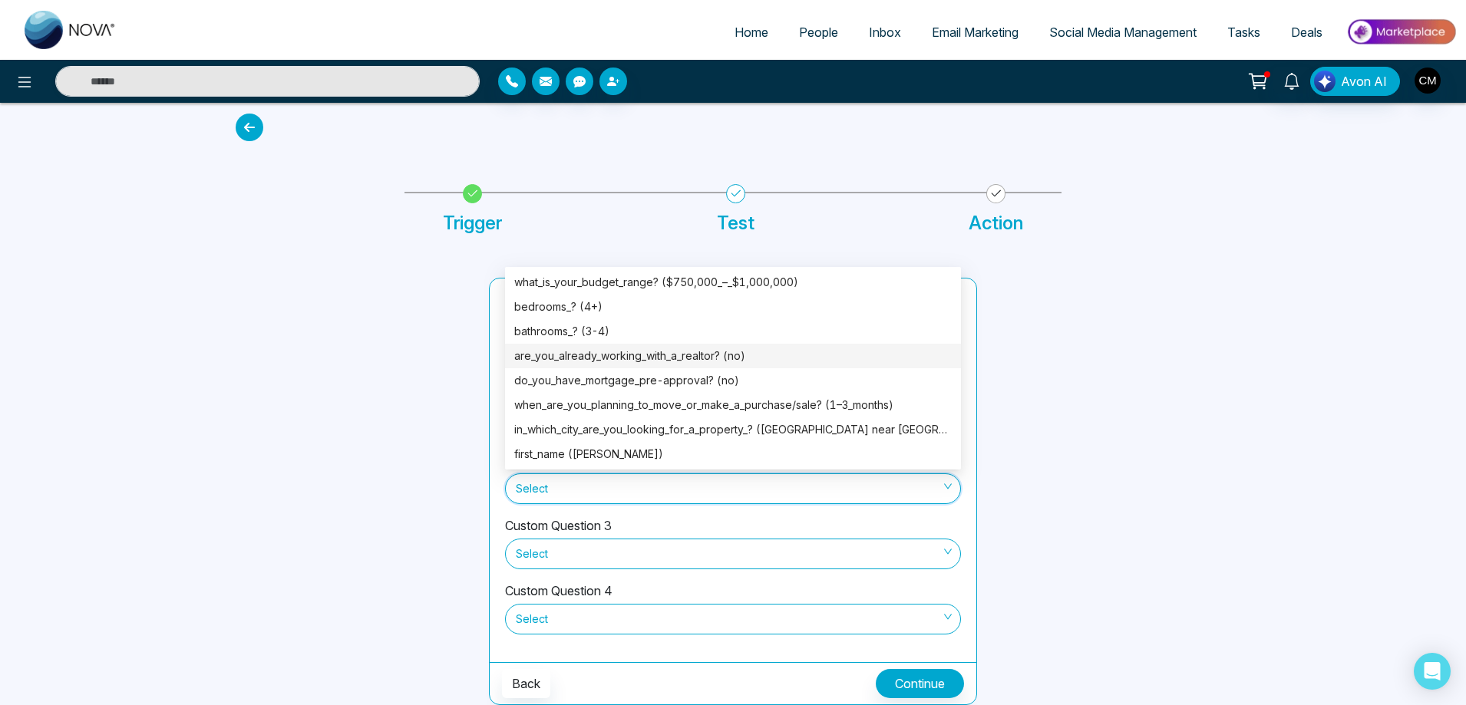
click at [663, 352] on div "are_you_already_working_with_a_realtor? (no)" at bounding box center [733, 356] width 438 height 17
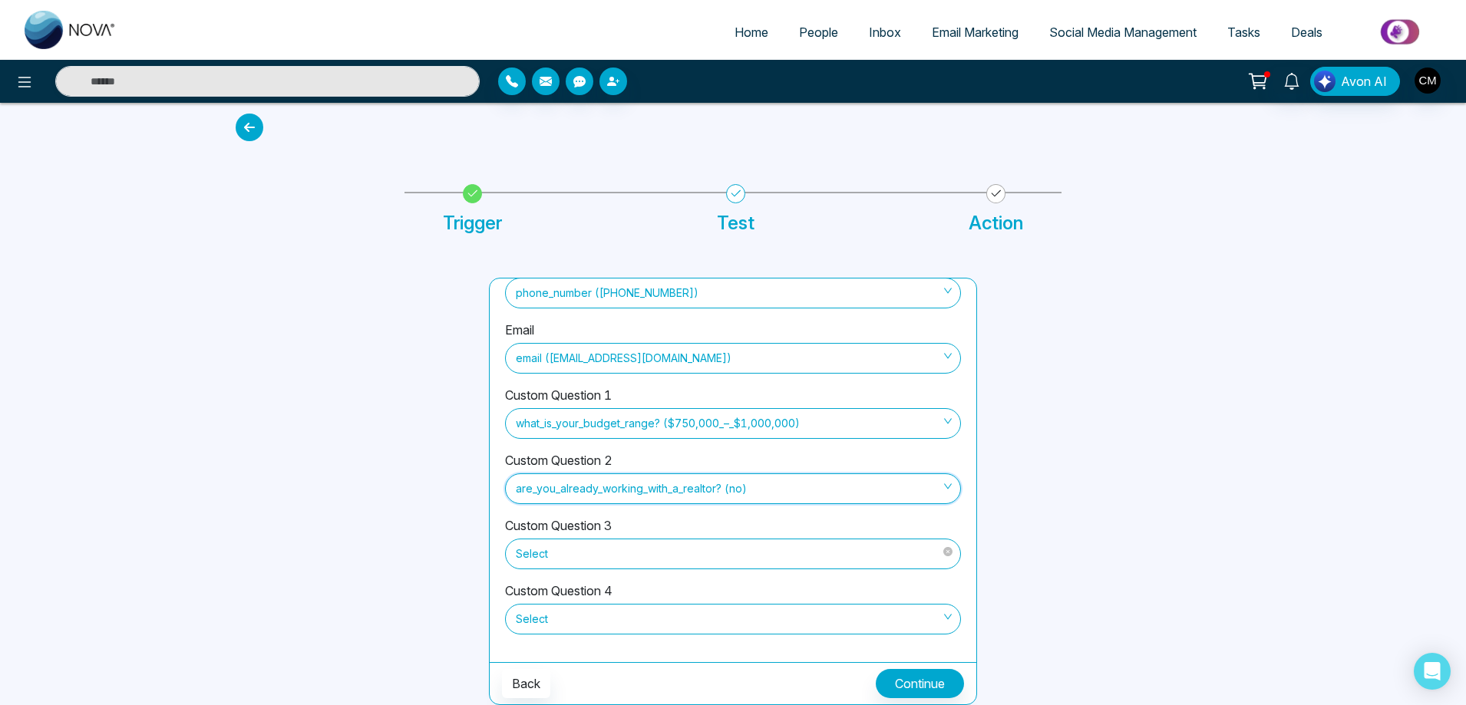
click at [633, 545] on span "Select" at bounding box center [733, 554] width 434 height 26
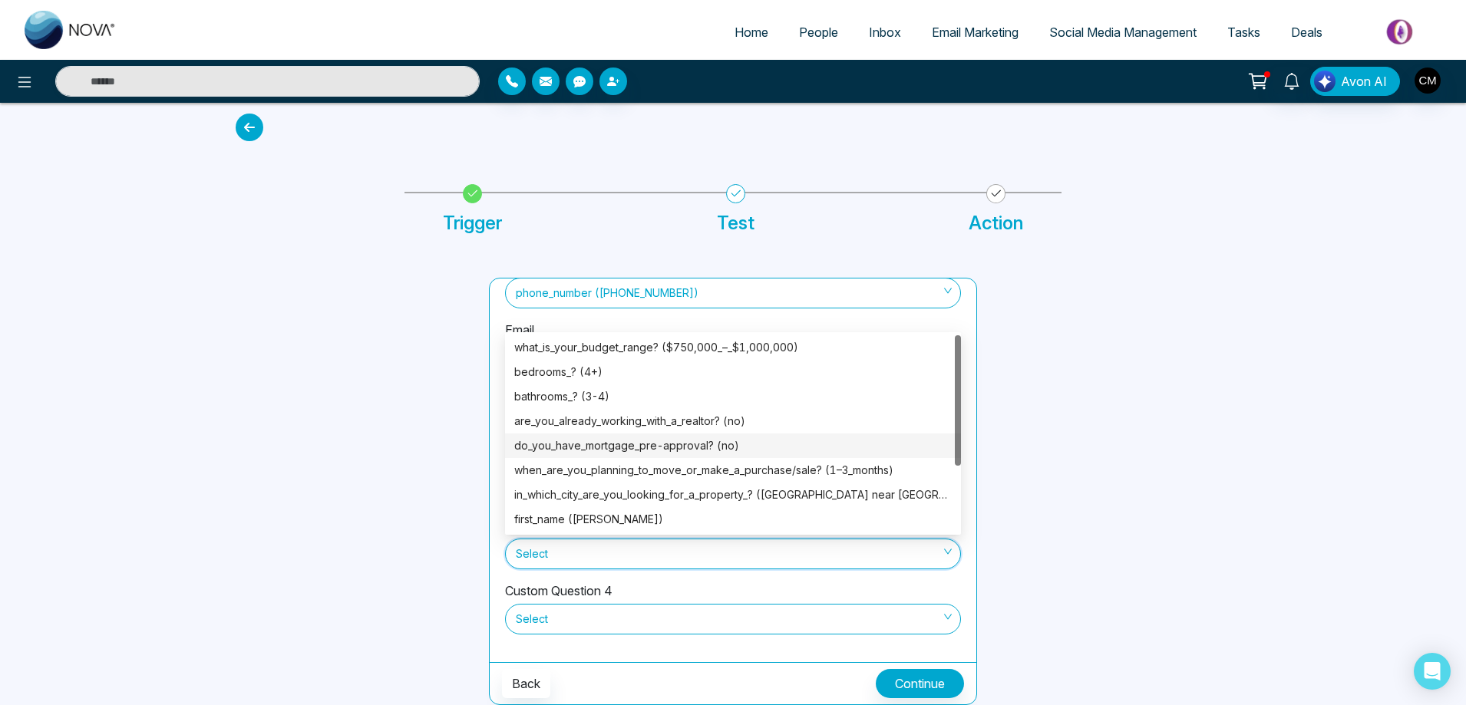
click at [656, 447] on div "do_you_have_mortgage_pre-approval? (no)" at bounding box center [733, 446] width 438 height 17
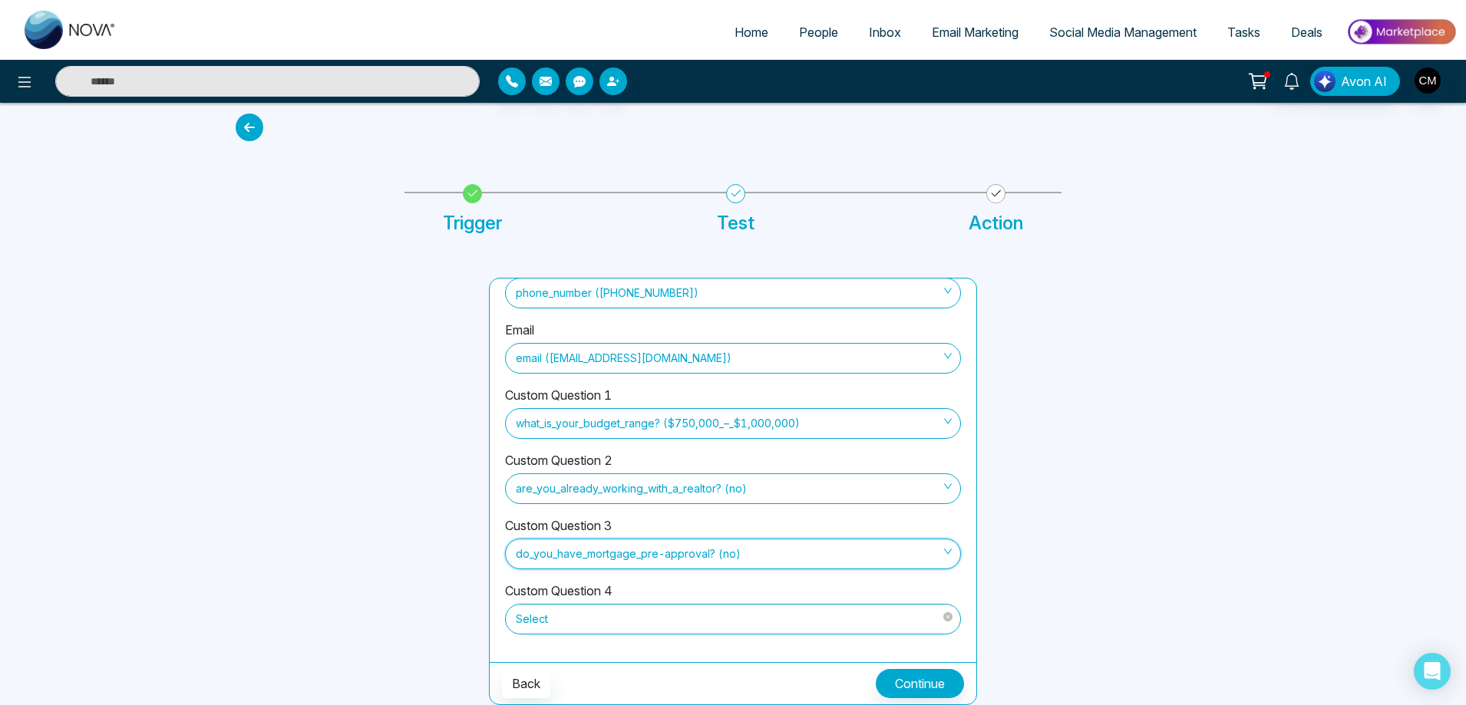
click at [622, 622] on span "Select" at bounding box center [733, 619] width 434 height 26
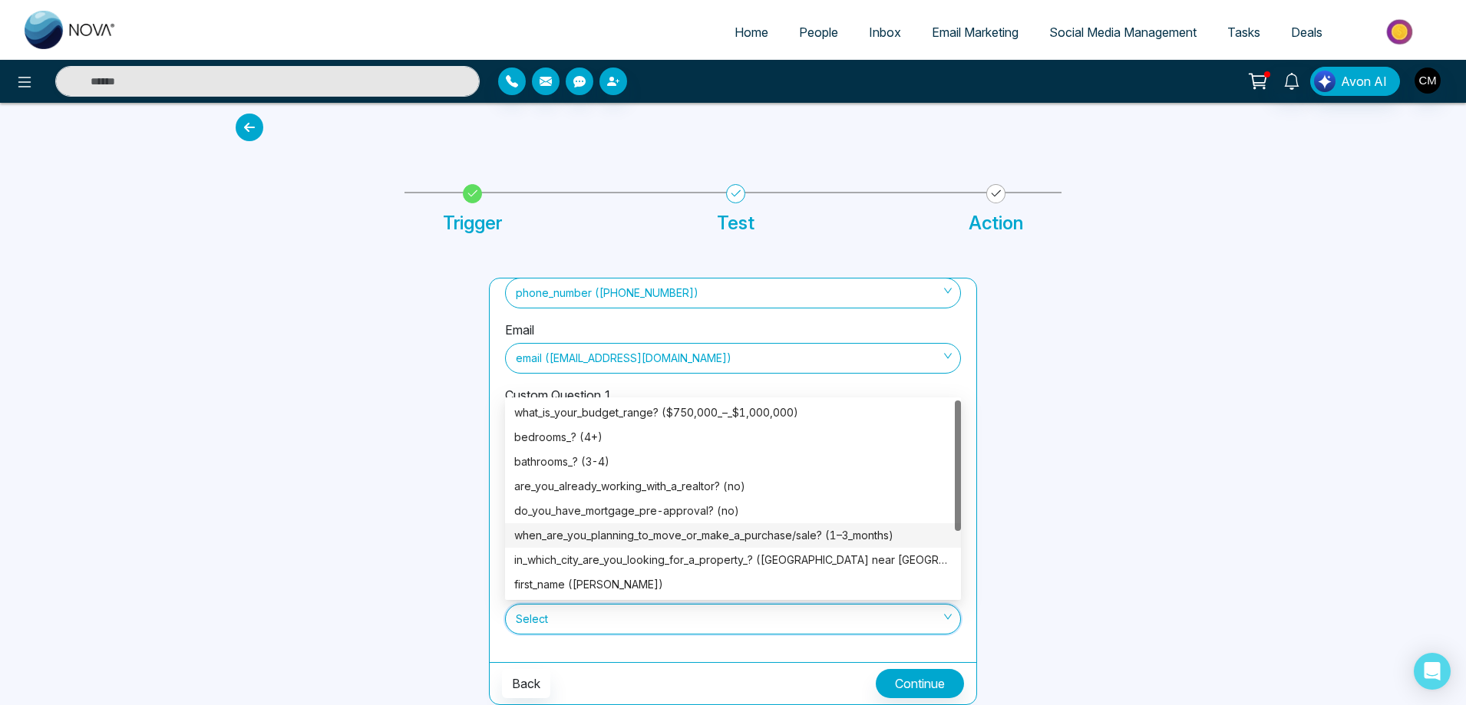
click at [728, 526] on div "when_are_you_planning_to_move_or_make_a_purchase/sale? (1–3_months)" at bounding box center [733, 535] width 456 height 25
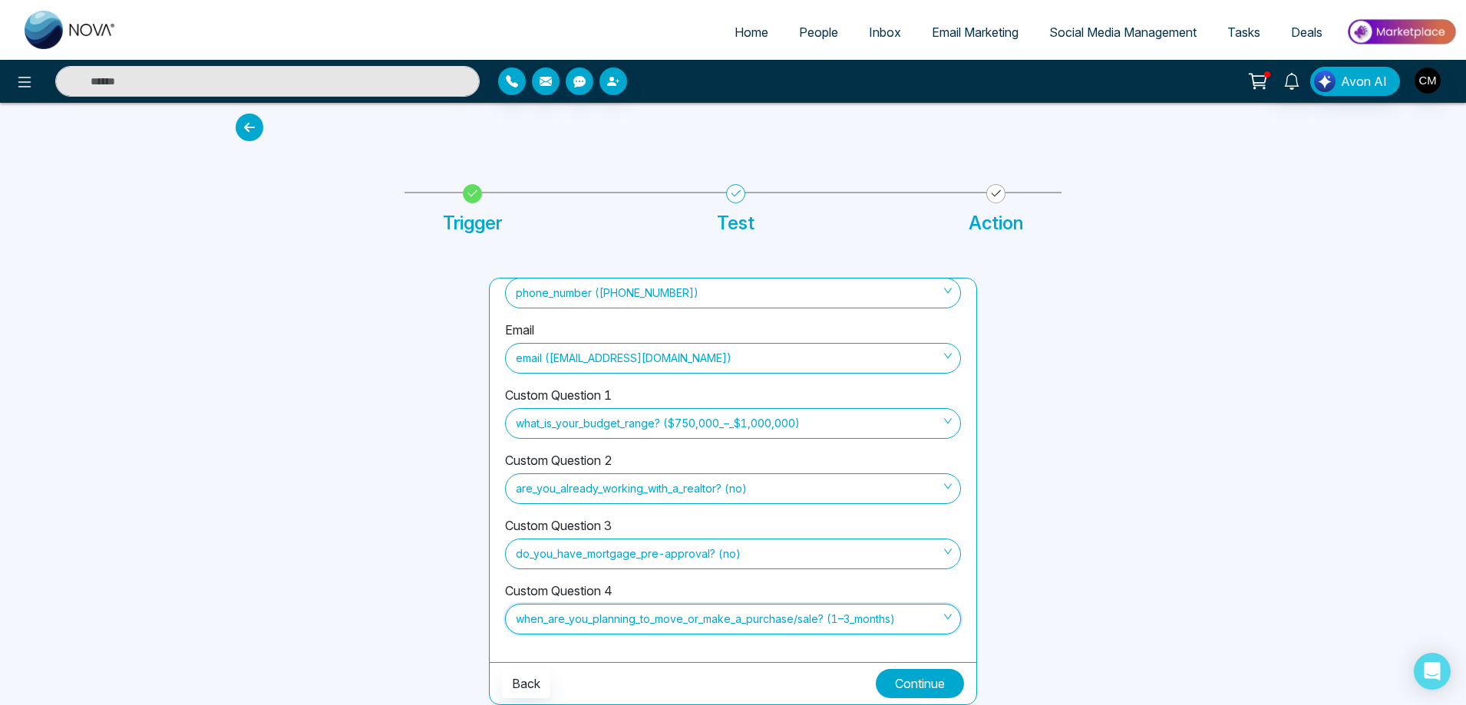
click at [920, 685] on button "Continue" at bounding box center [920, 683] width 88 height 29
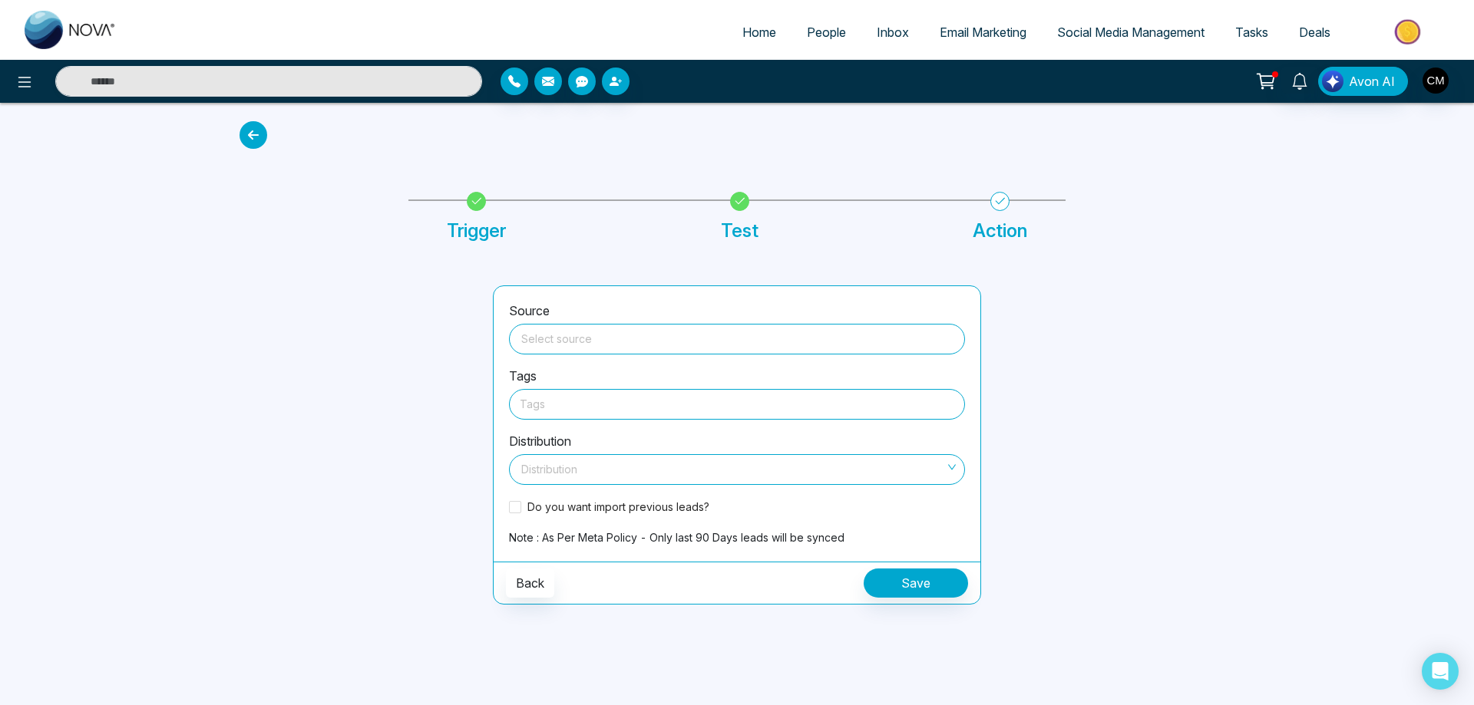
click at [592, 345] on input "search" at bounding box center [737, 336] width 438 height 23
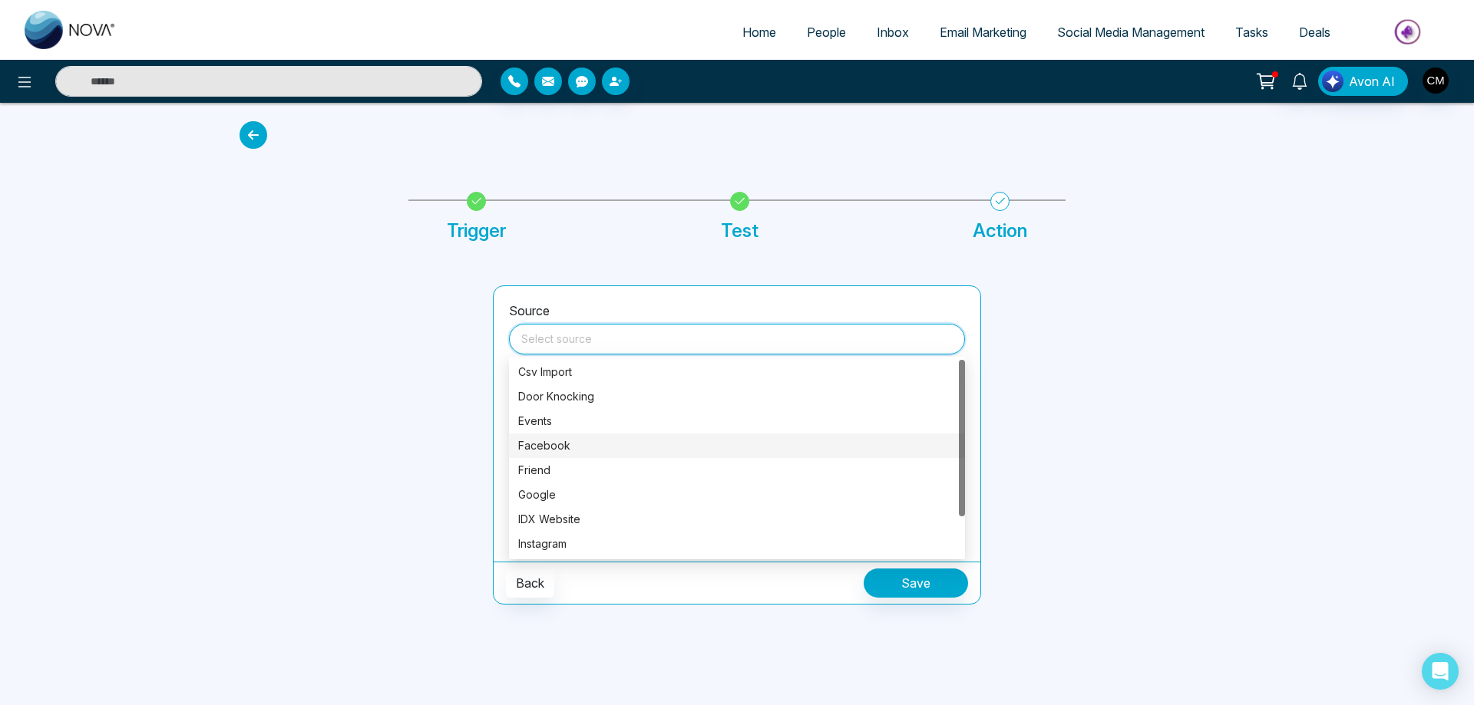
click at [555, 448] on div "Facebook" at bounding box center [737, 446] width 438 height 17
type input "********"
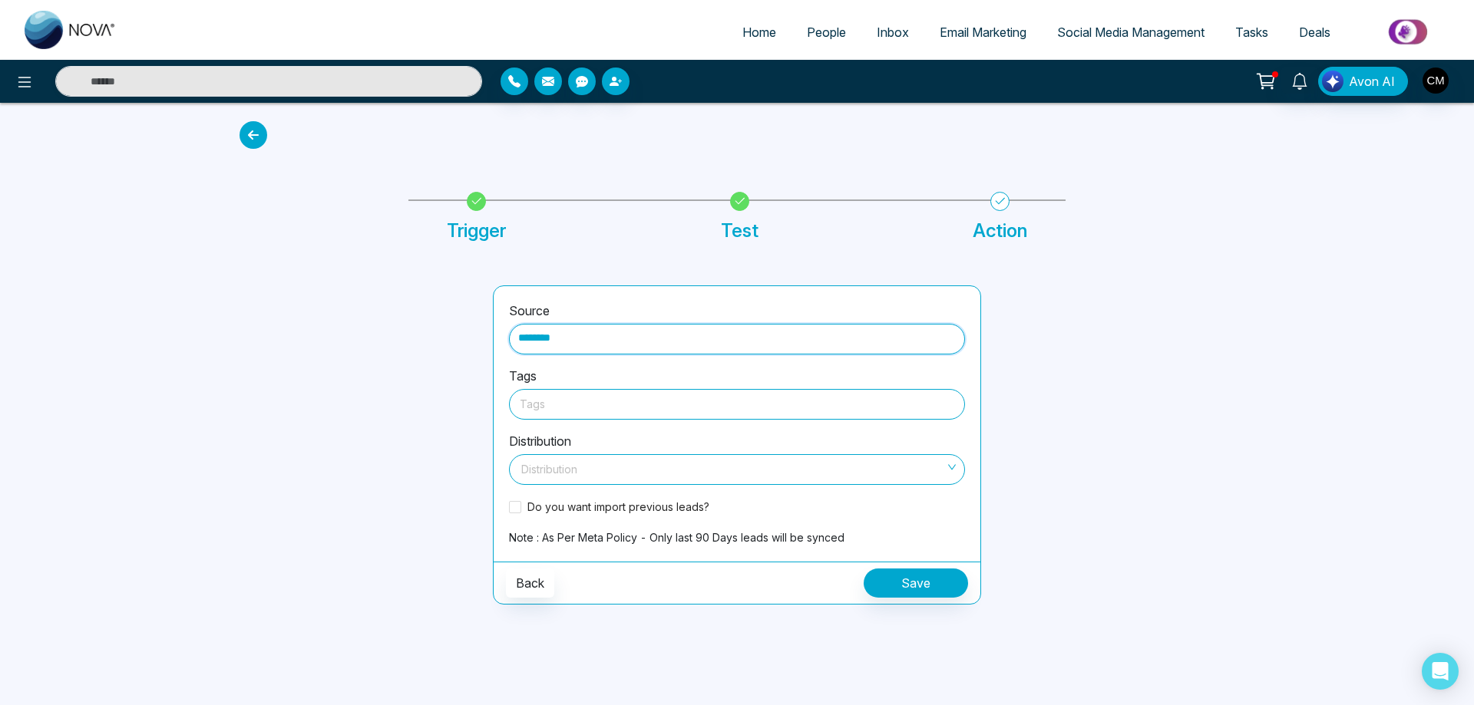
click at [571, 406] on div at bounding box center [737, 404] width 434 height 19
click at [560, 459] on div "Buyer Leads" at bounding box center [737, 462] width 438 height 17
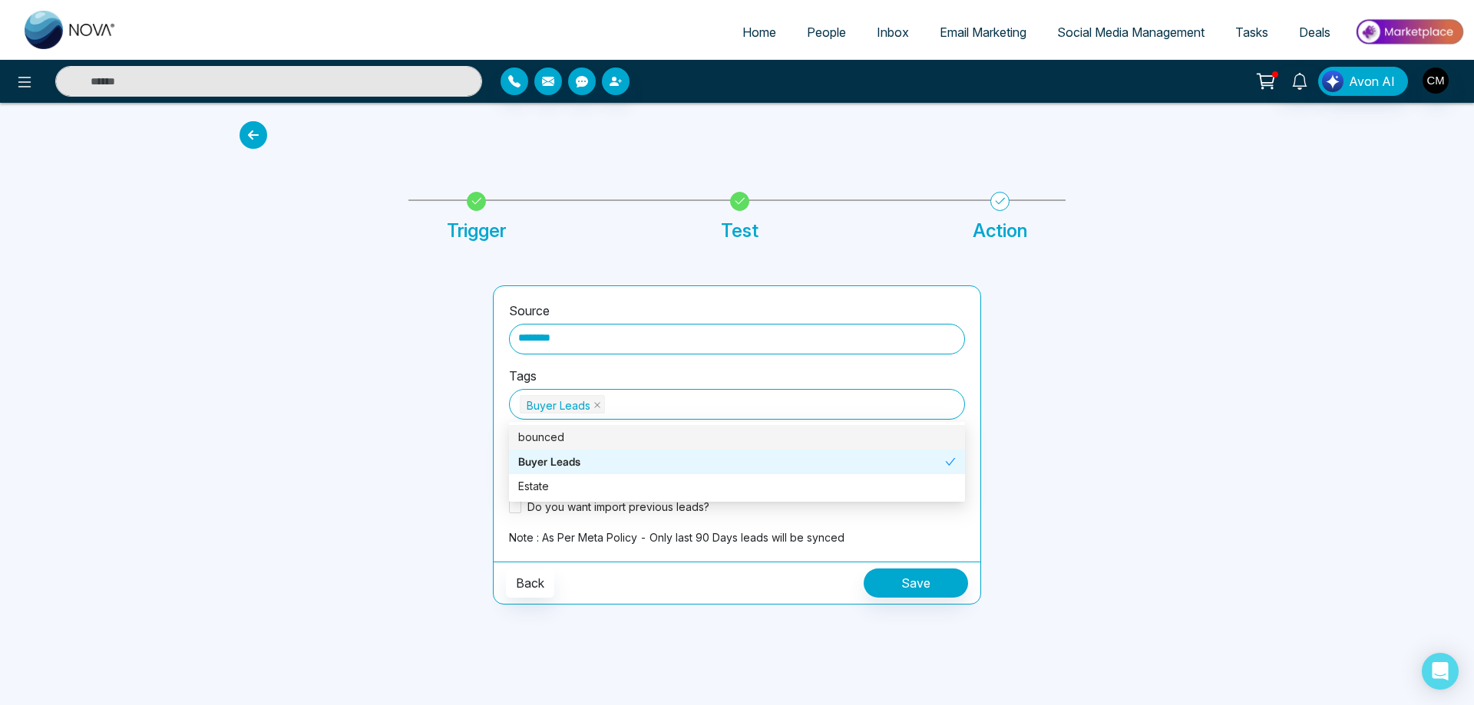
click at [406, 410] on div at bounding box center [356, 445] width 253 height 319
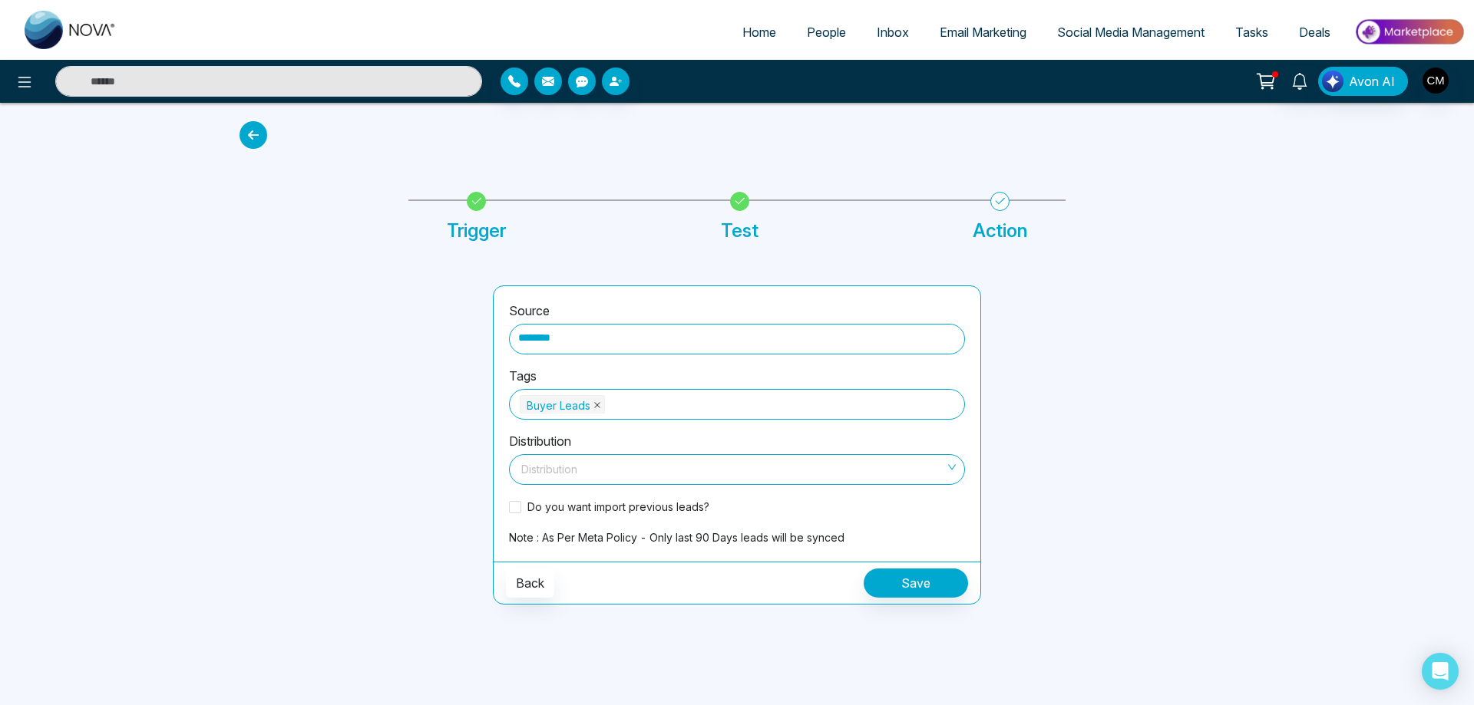
click at [593, 405] on icon "close" at bounding box center [597, 405] width 8 height 8
click at [594, 408] on div at bounding box center [737, 404] width 434 height 19
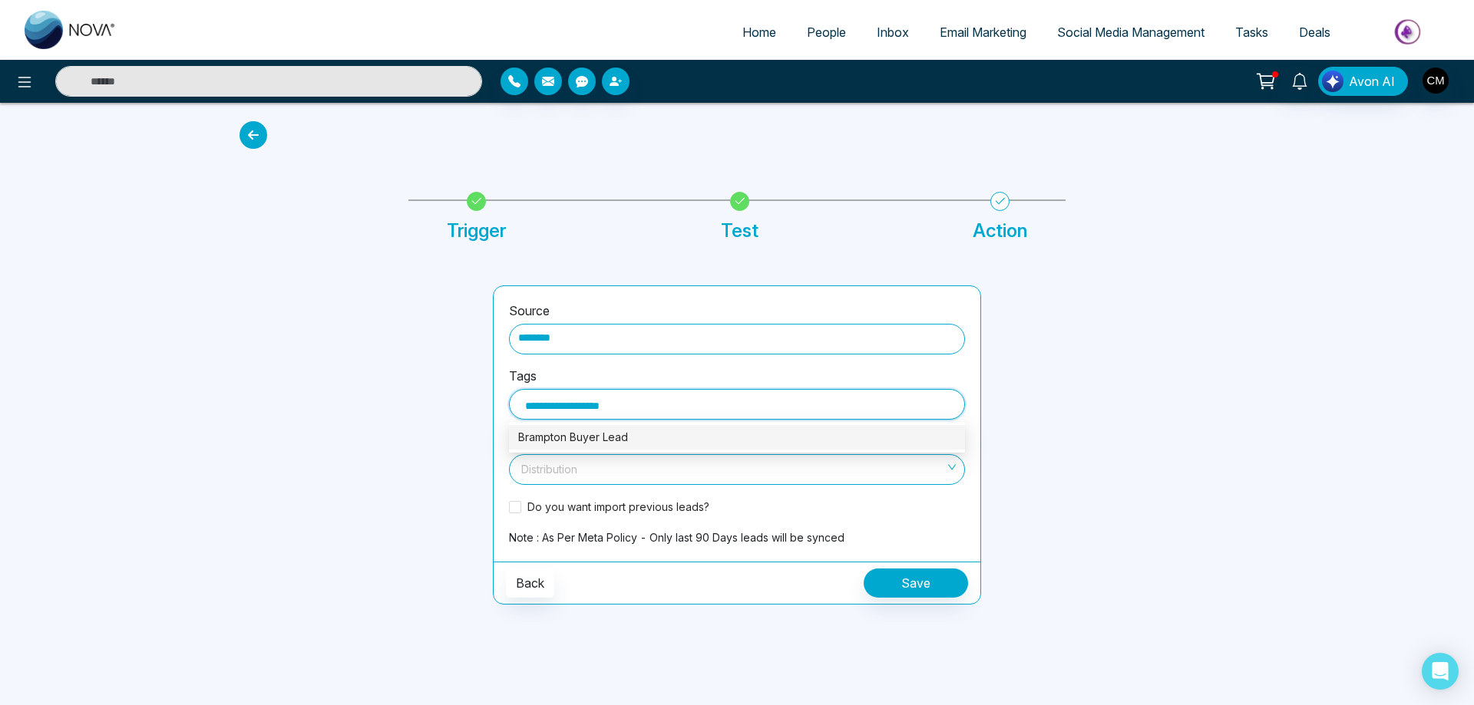
type input "**********"
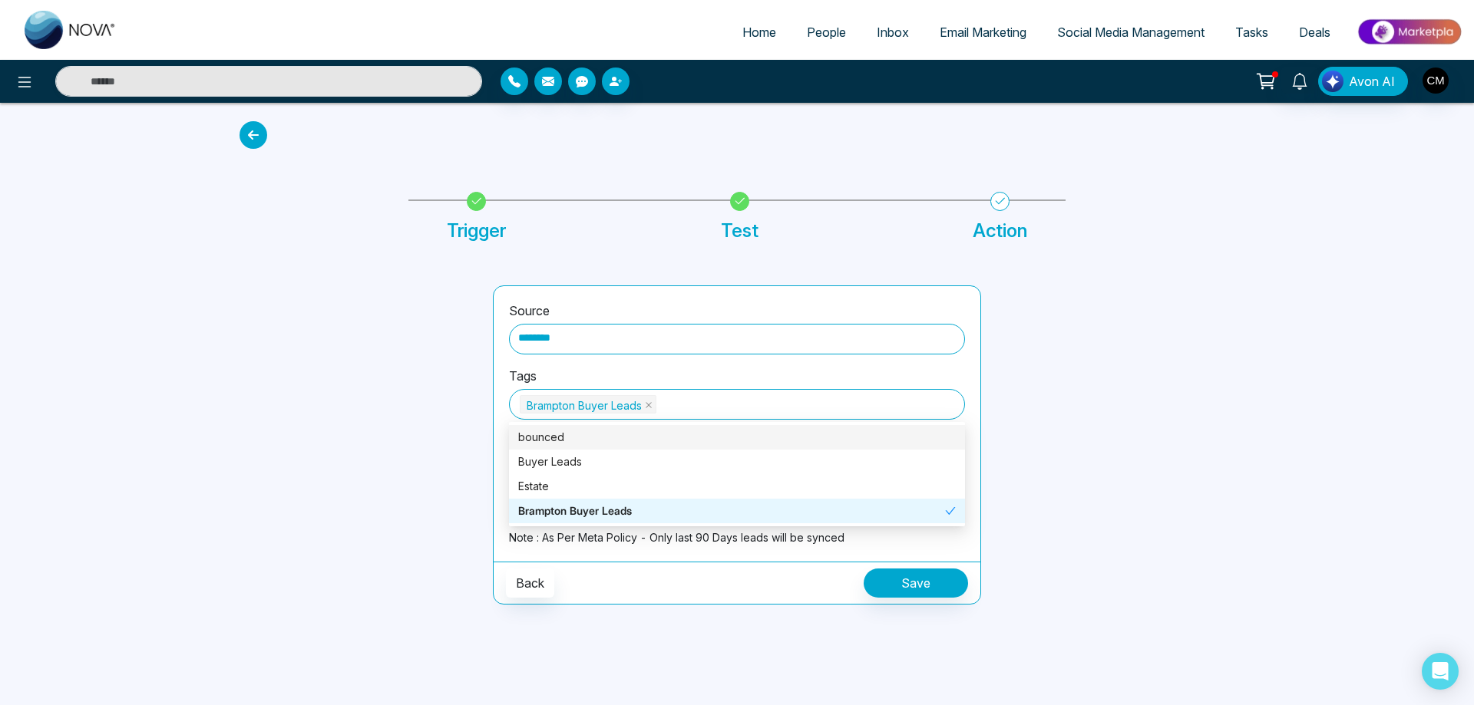
click at [1131, 386] on div at bounding box center [1116, 445] width 253 height 319
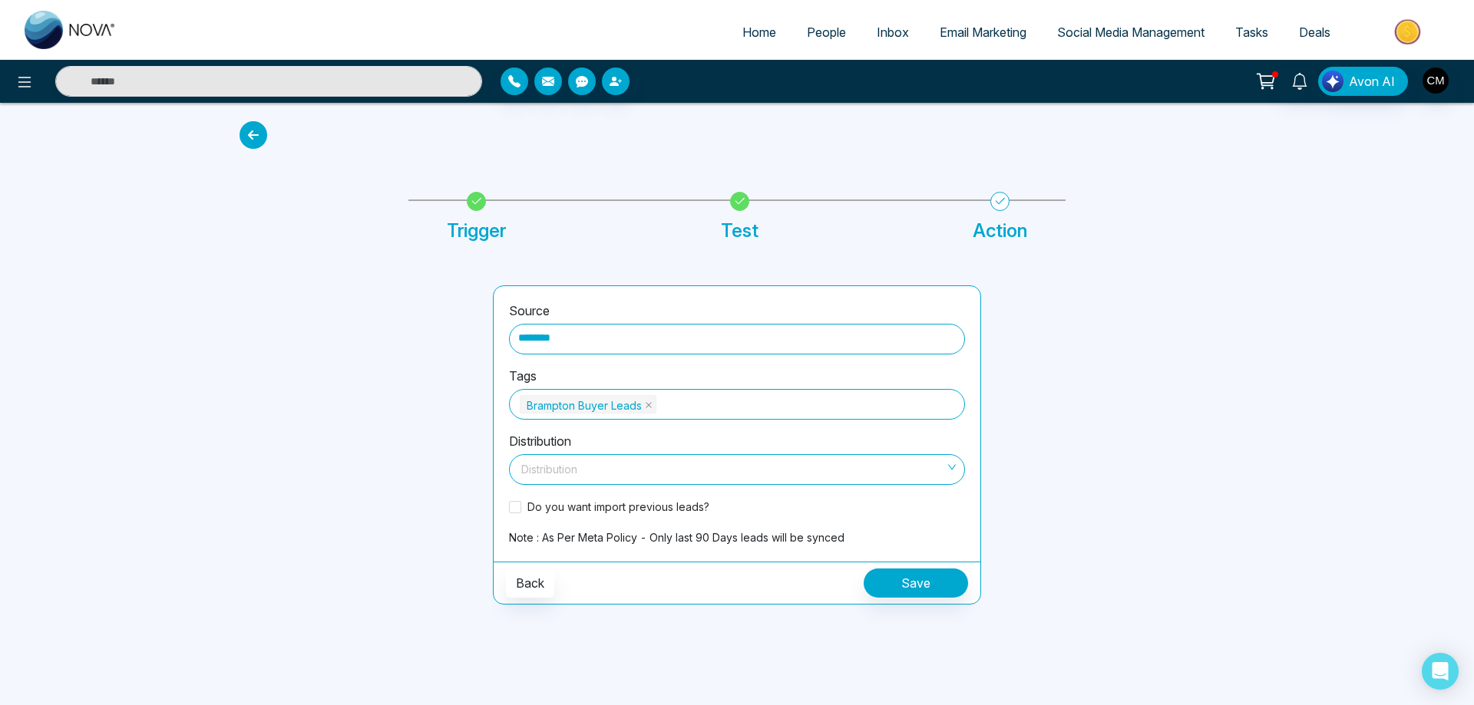
click at [584, 469] on input "search" at bounding box center [731, 466] width 427 height 23
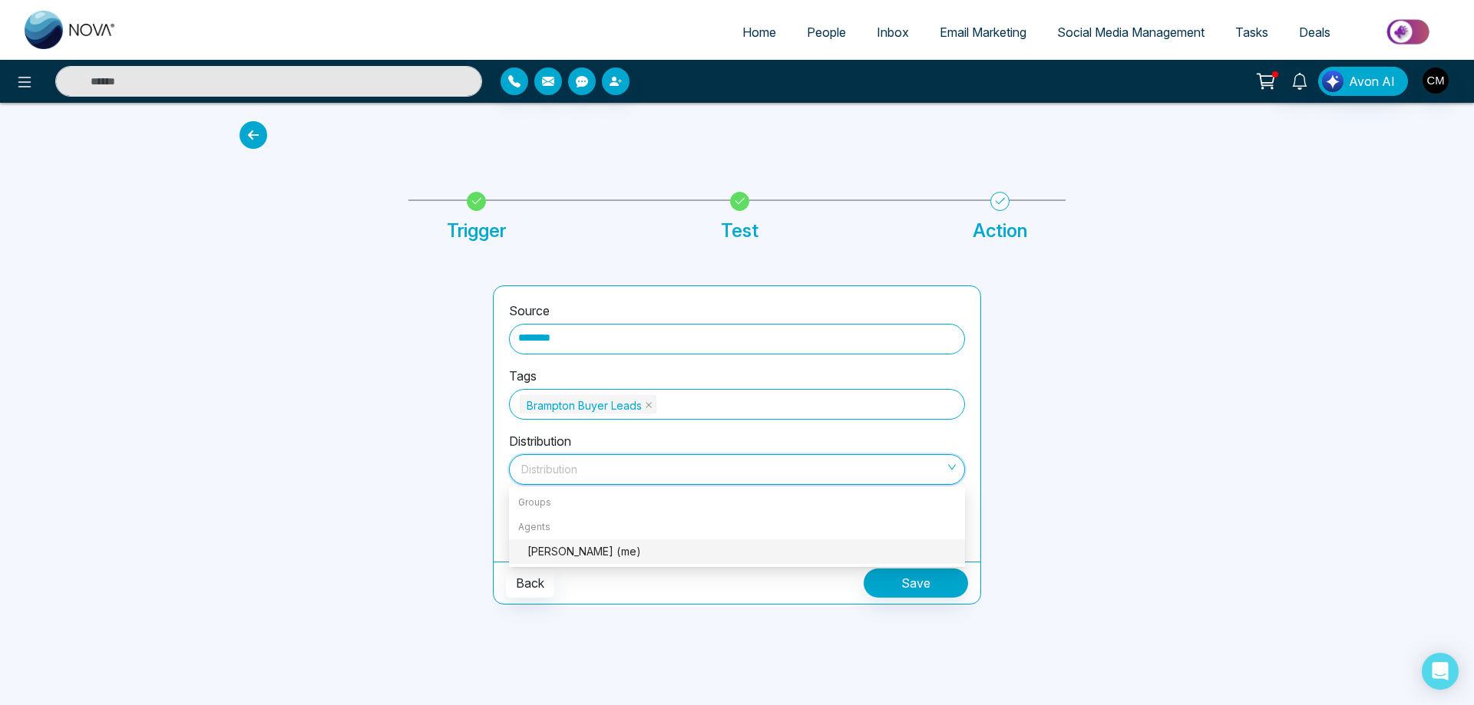
click at [554, 558] on div "Charanjeev Mehmi (me)" at bounding box center [741, 551] width 428 height 17
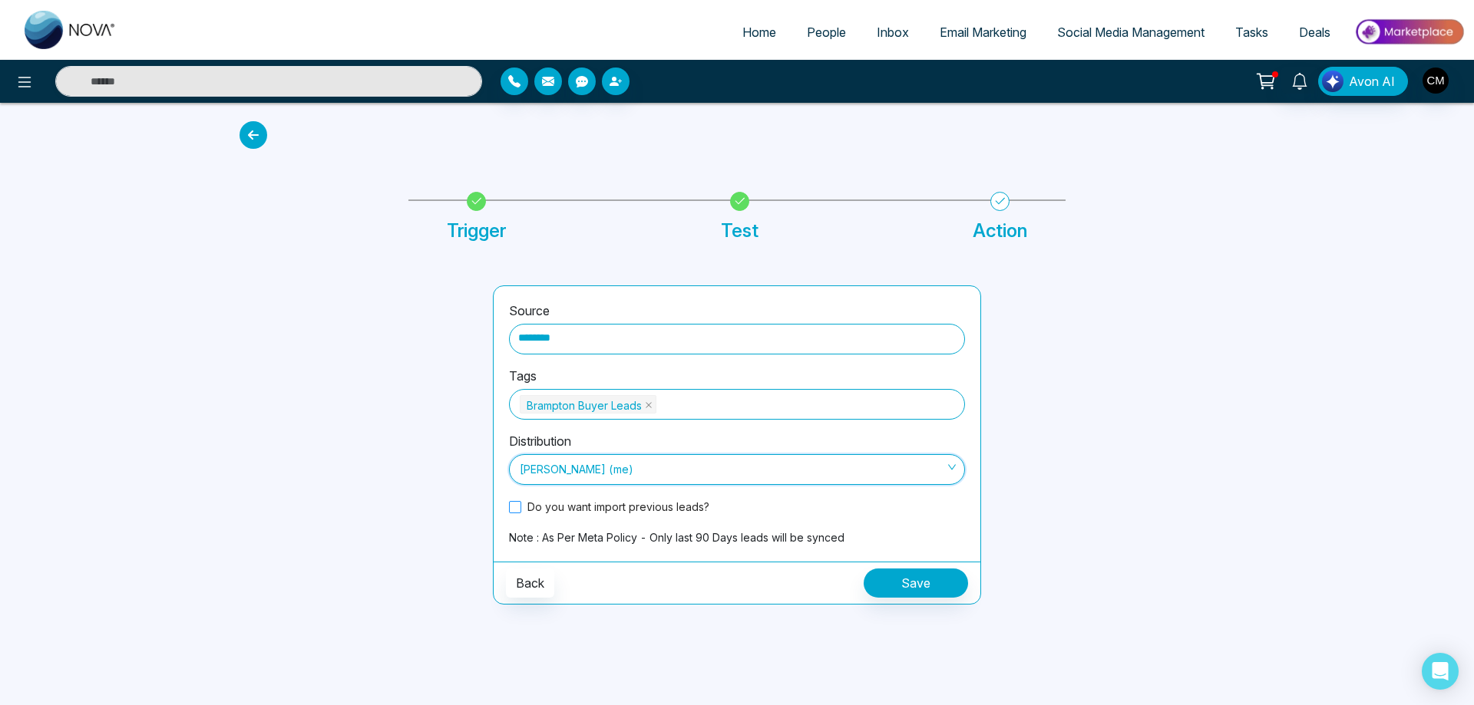
click at [589, 509] on span "Do you want import previous leads?" at bounding box center [618, 507] width 194 height 16
click at [883, 580] on button "Save" at bounding box center [916, 583] width 104 height 29
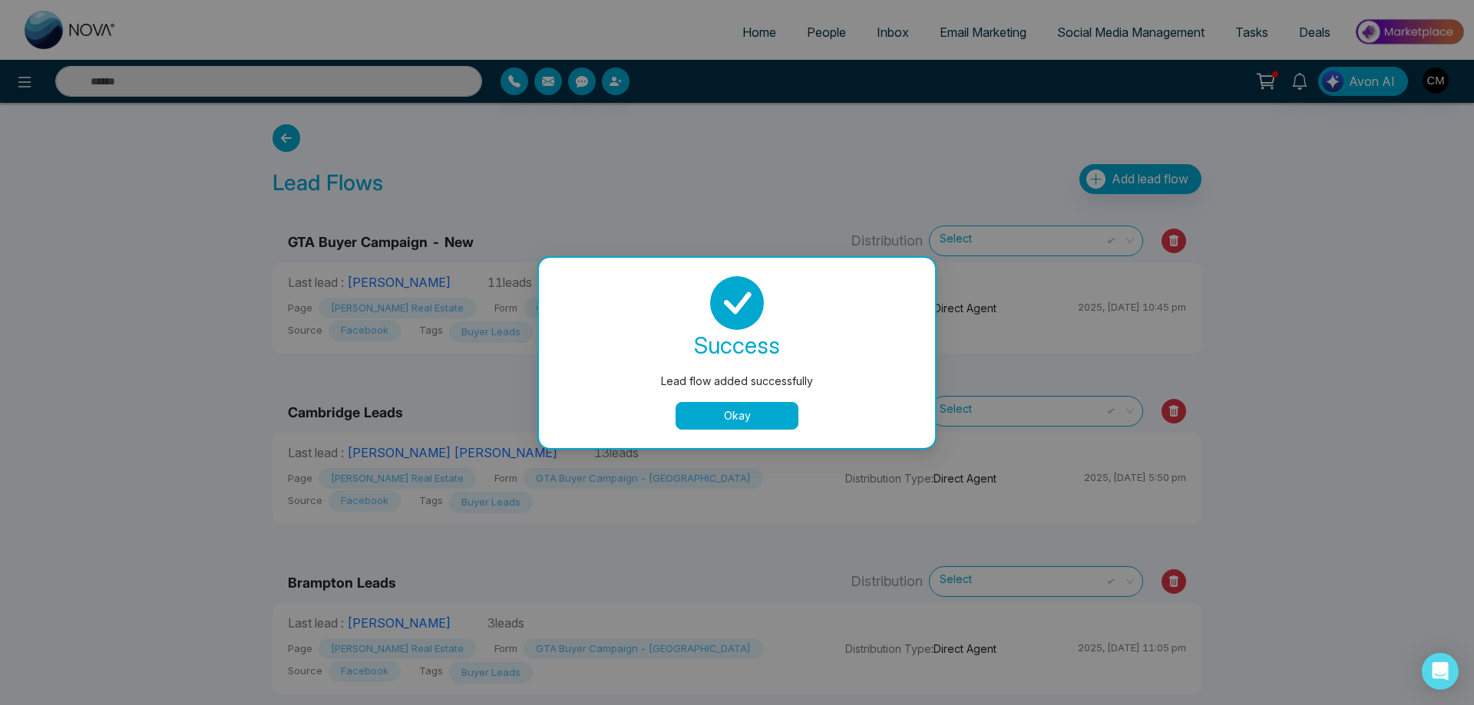
click at [728, 408] on button "Okay" at bounding box center [736, 416] width 123 height 28
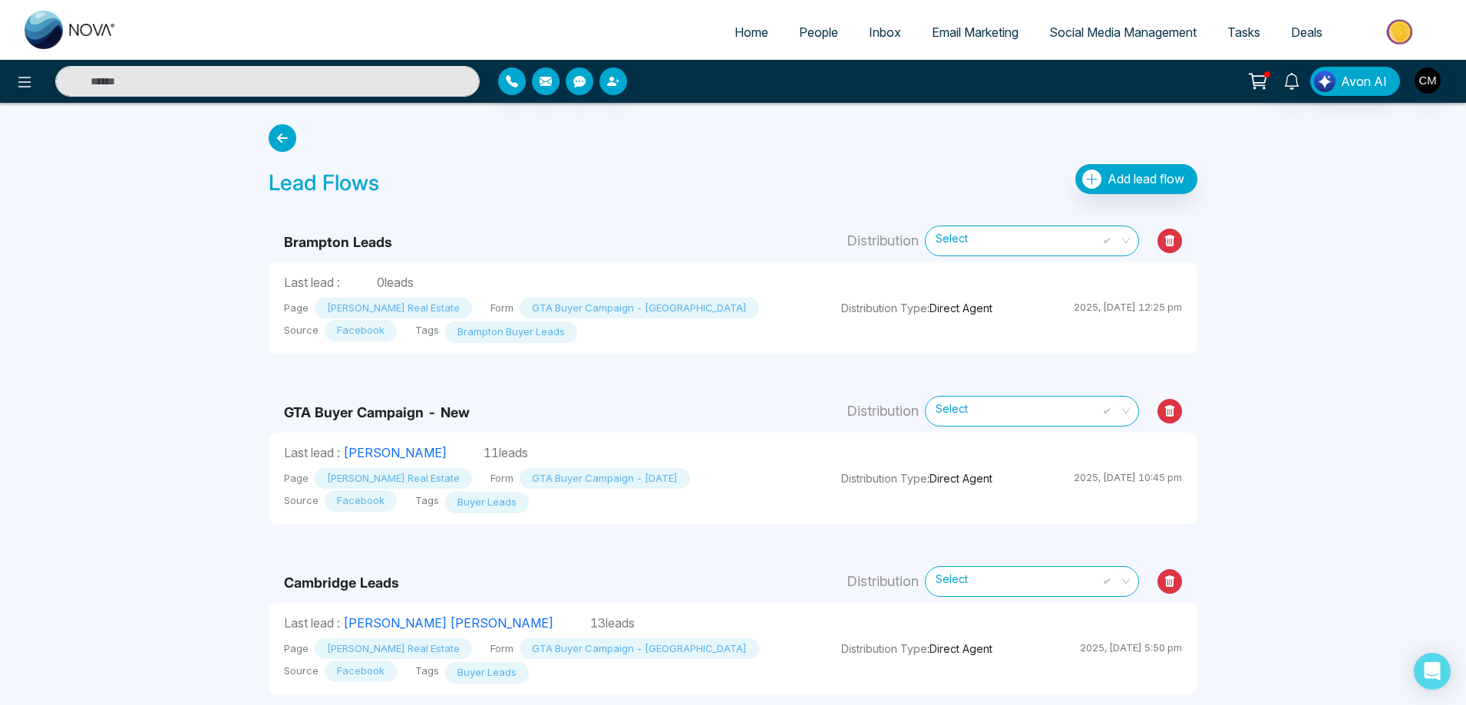
click at [800, 31] on span "People" at bounding box center [818, 32] width 39 height 15
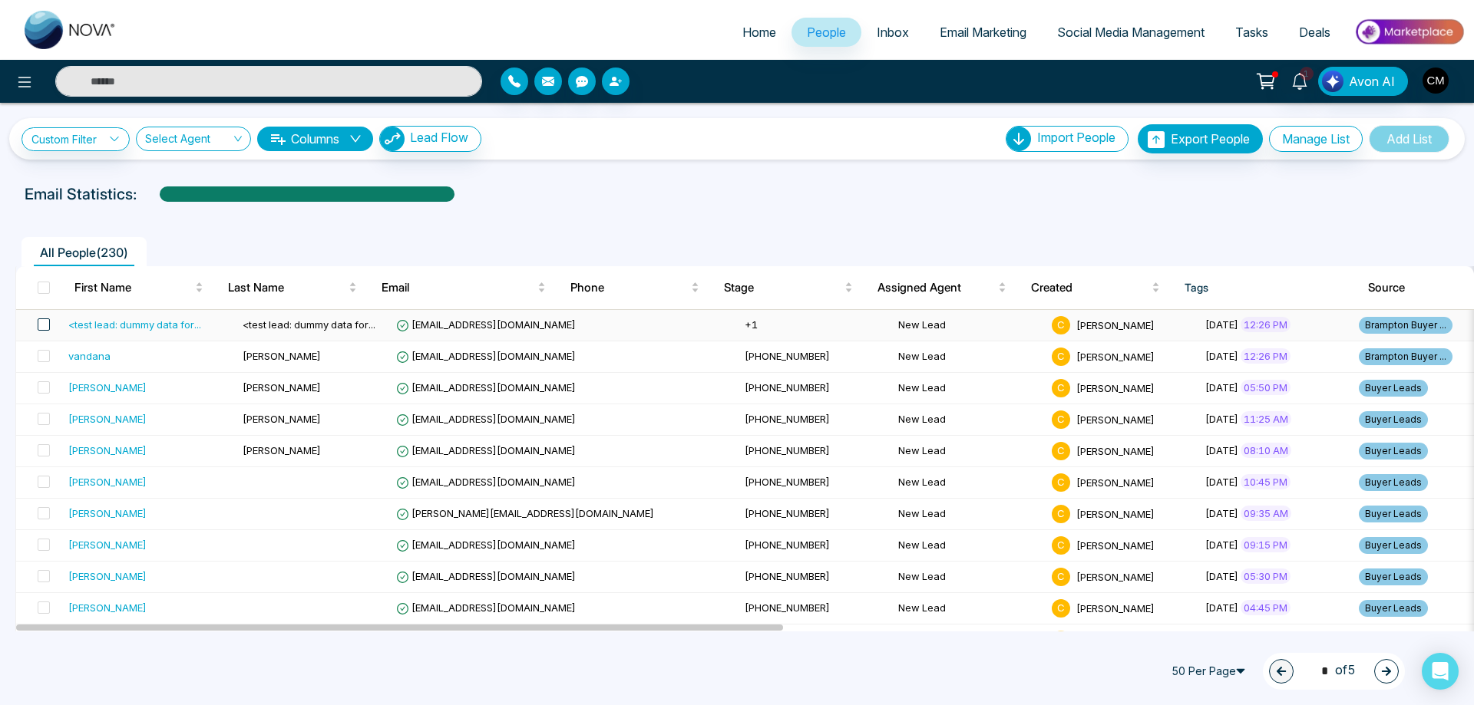
click at [45, 323] on span at bounding box center [44, 325] width 12 height 12
click at [203, 662] on button "Delete" at bounding box center [196, 672] width 27 height 27
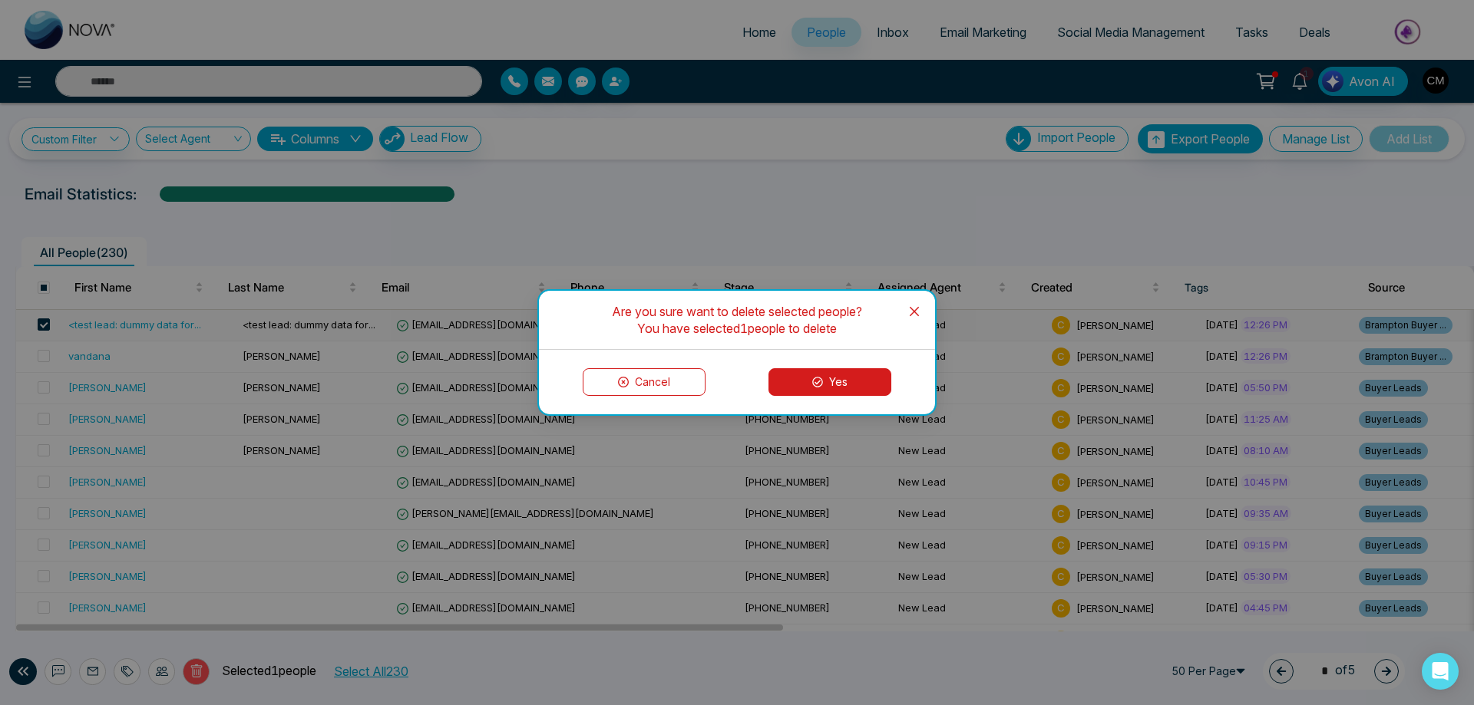
click at [846, 383] on button "Yes" at bounding box center [829, 382] width 123 height 28
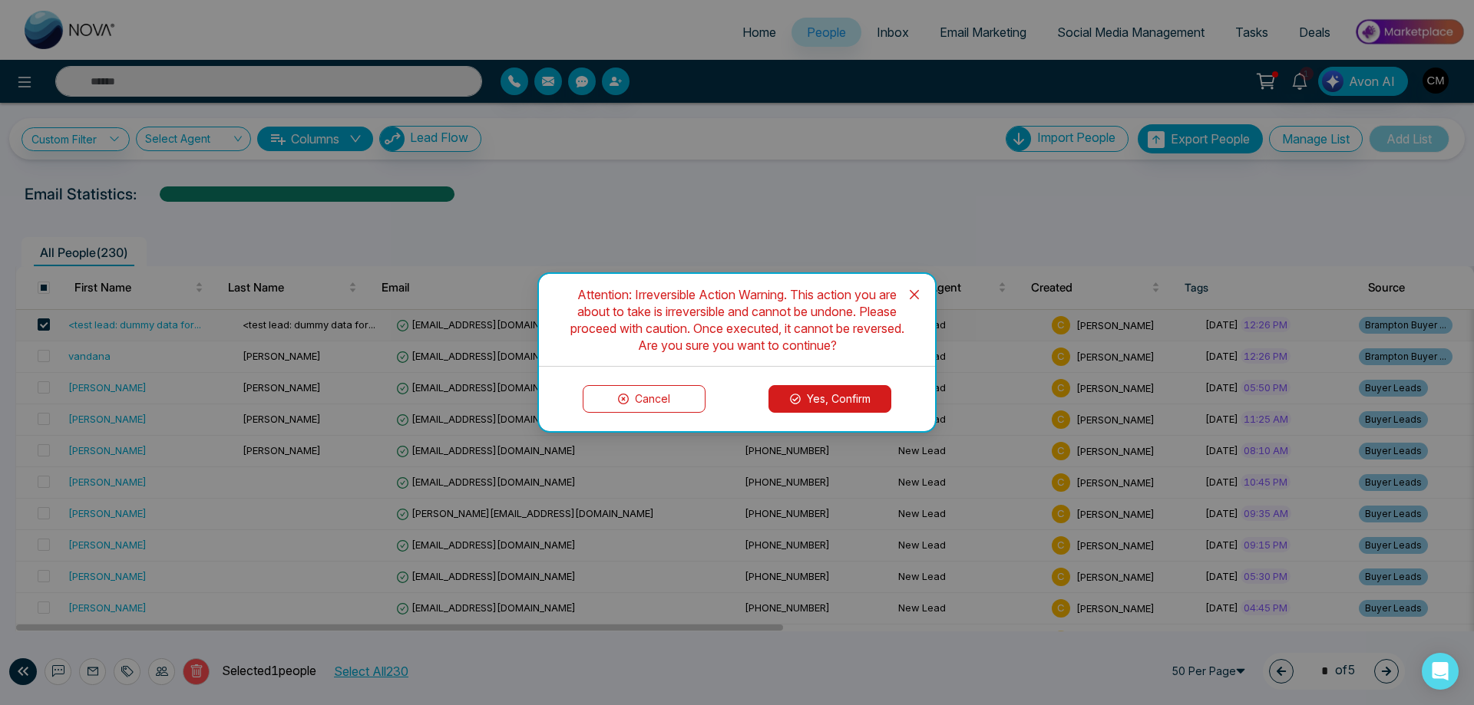
click at [842, 398] on button "Yes, Confirm" at bounding box center [829, 399] width 123 height 28
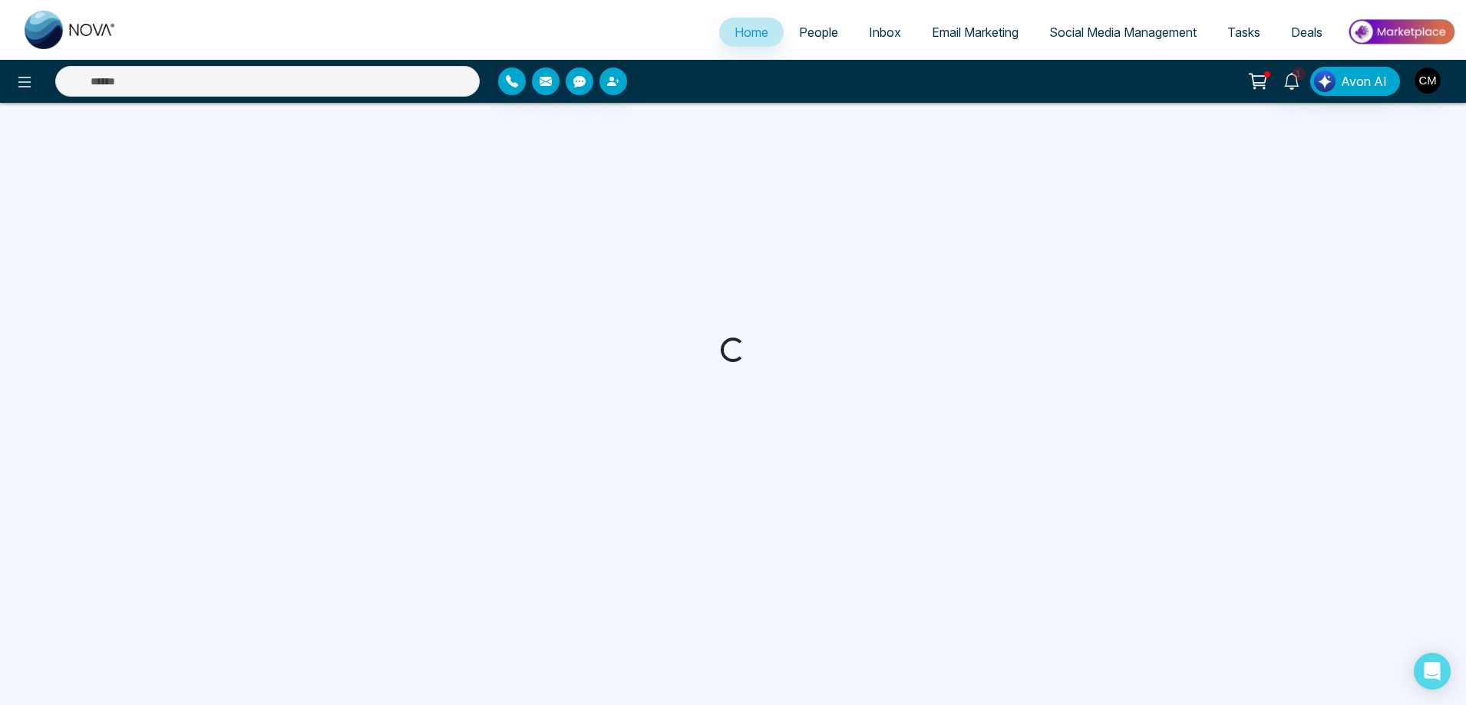
select select "*"
